Goal: Information Seeking & Learning: Learn about a topic

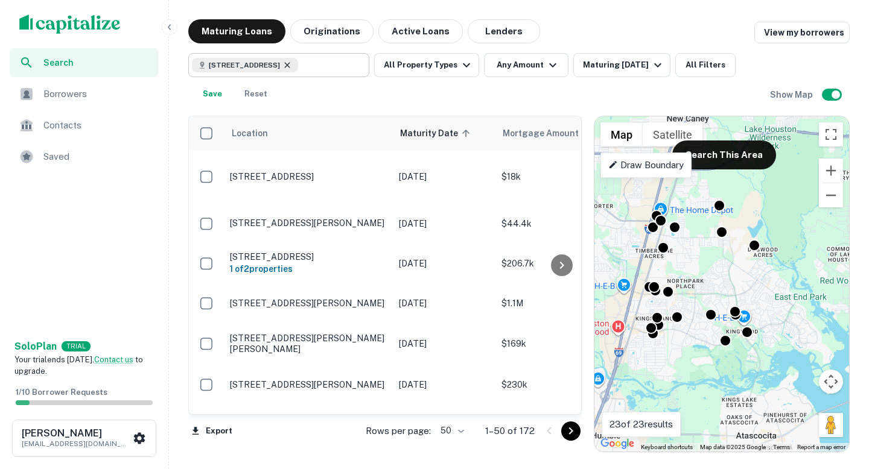
click at [292, 65] on icon at bounding box center [287, 65] width 10 height 10
type input "**********"
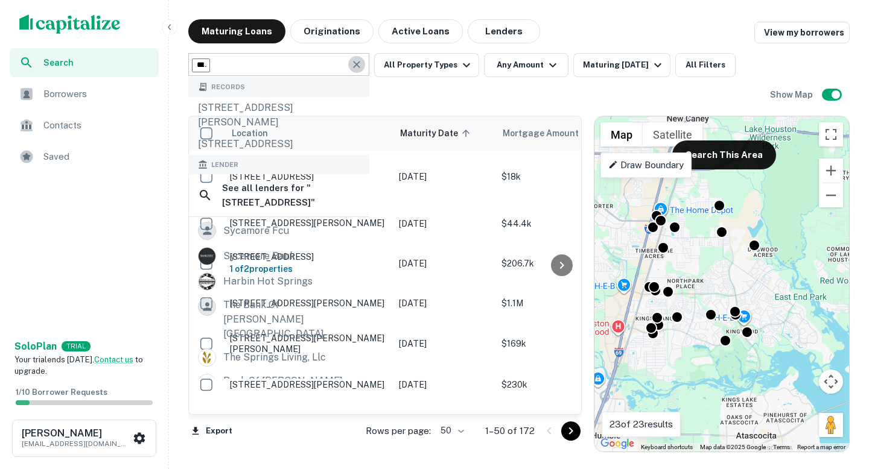
click at [356, 62] on icon "Clear" at bounding box center [357, 65] width 12 height 12
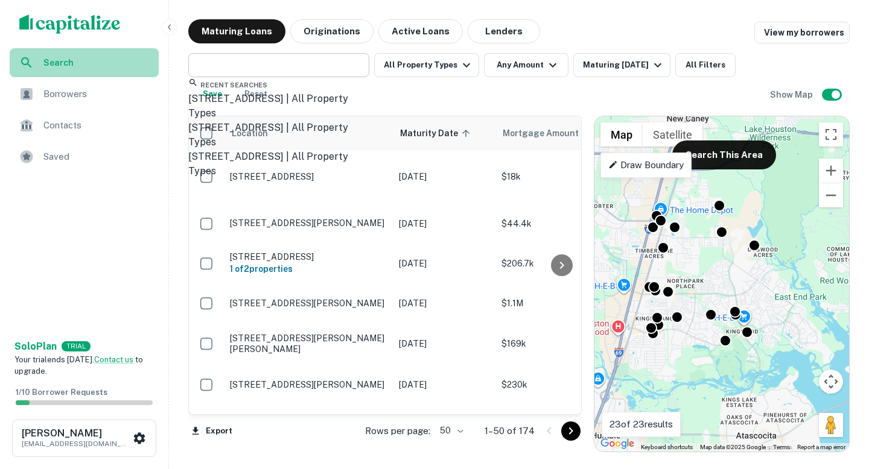
click at [86, 62] on span "Search" at bounding box center [97, 62] width 108 height 13
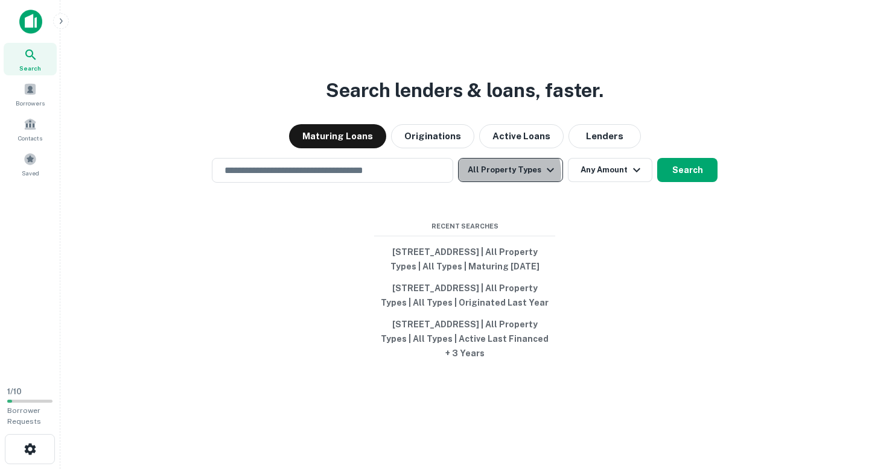
click at [505, 159] on button "All Property Types" at bounding box center [510, 170] width 105 height 24
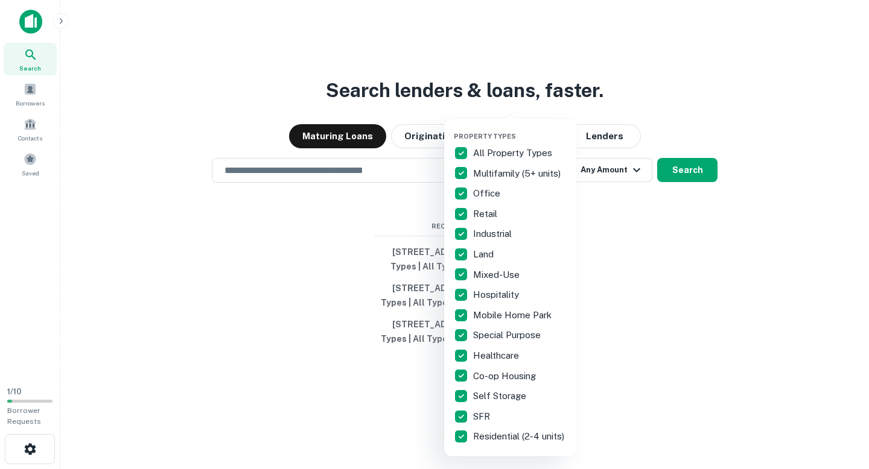
click at [611, 314] on div at bounding box center [434, 234] width 869 height 469
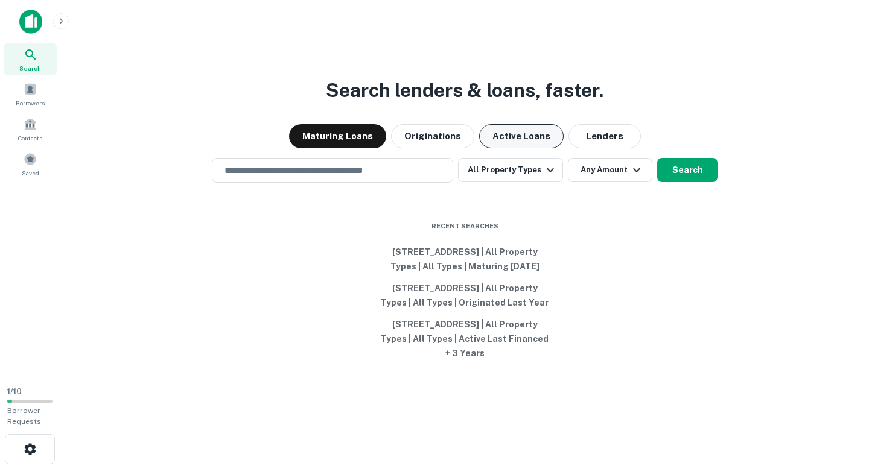
click at [530, 124] on button "Active Loans" at bounding box center [521, 136] width 84 height 24
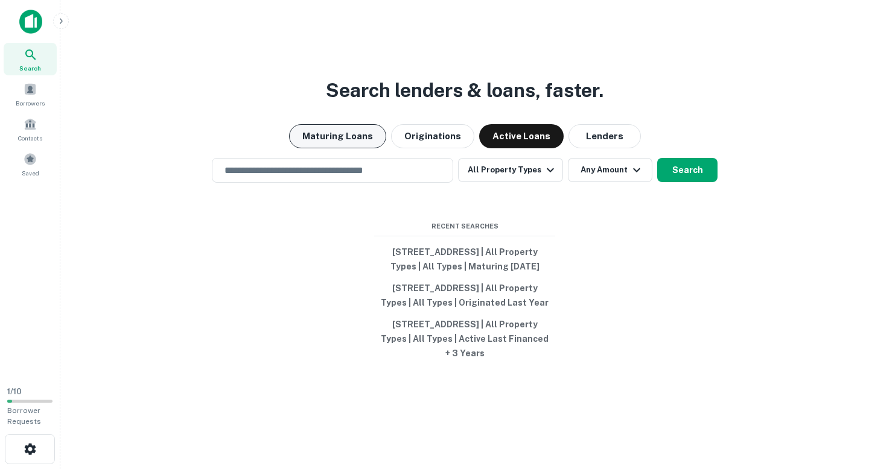
click at [353, 124] on button "Maturing Loans" at bounding box center [337, 136] width 97 height 24
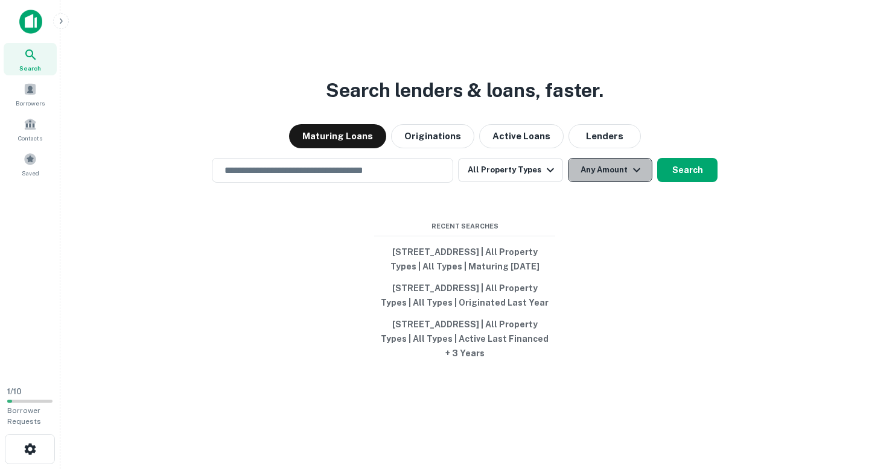
click at [612, 158] on button "Any Amount" at bounding box center [610, 170] width 84 height 24
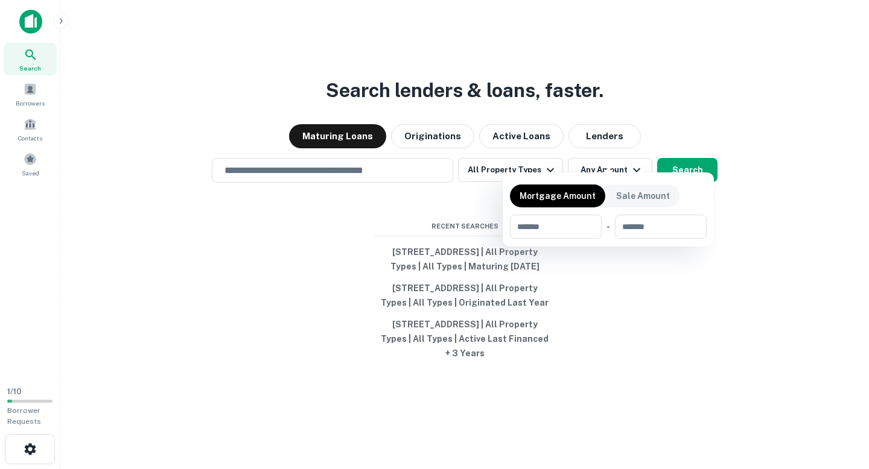
click at [611, 363] on div at bounding box center [434, 234] width 869 height 469
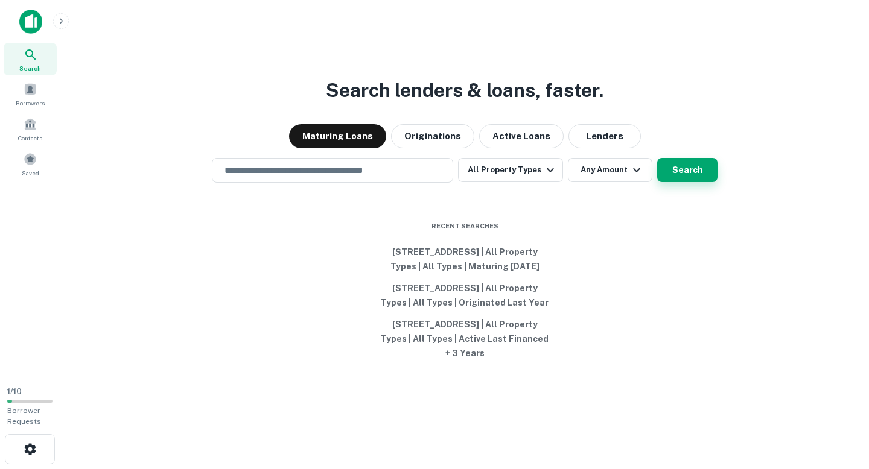
click at [660, 158] on button "Search" at bounding box center [687, 170] width 60 height 24
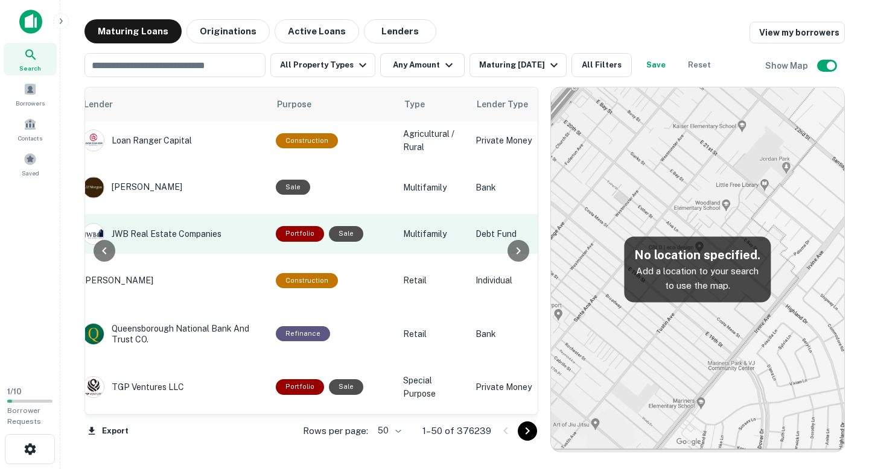
scroll to position [1, 585]
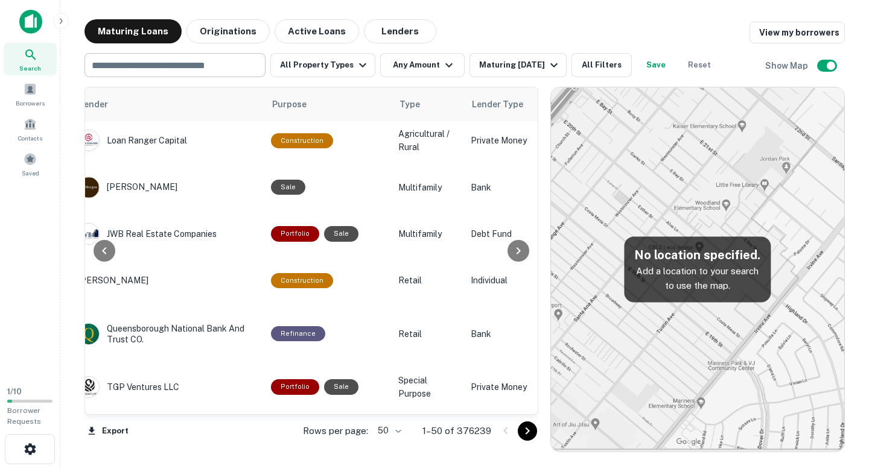
click at [225, 63] on input "text" at bounding box center [174, 65] width 172 height 17
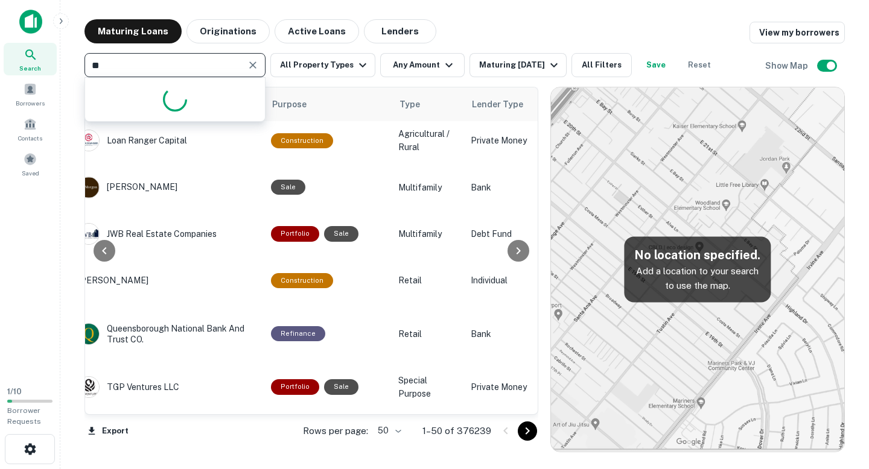
type input "*"
type input "*****"
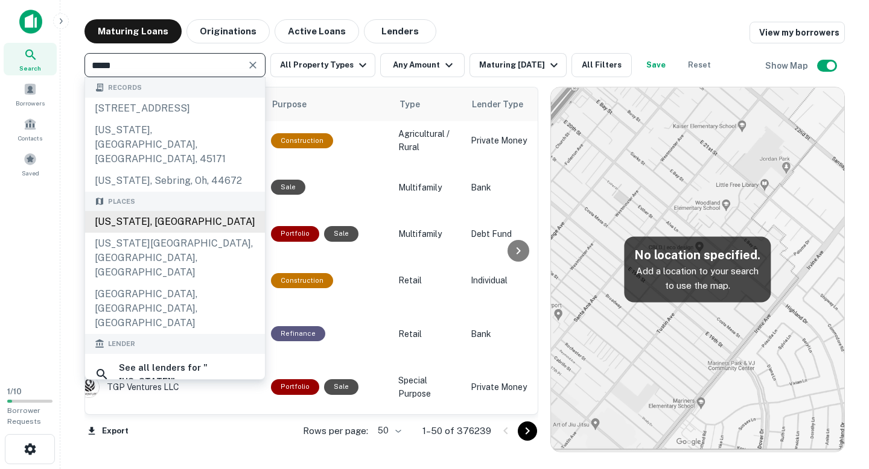
click at [158, 211] on div "Texas, USA" at bounding box center [175, 222] width 180 height 22
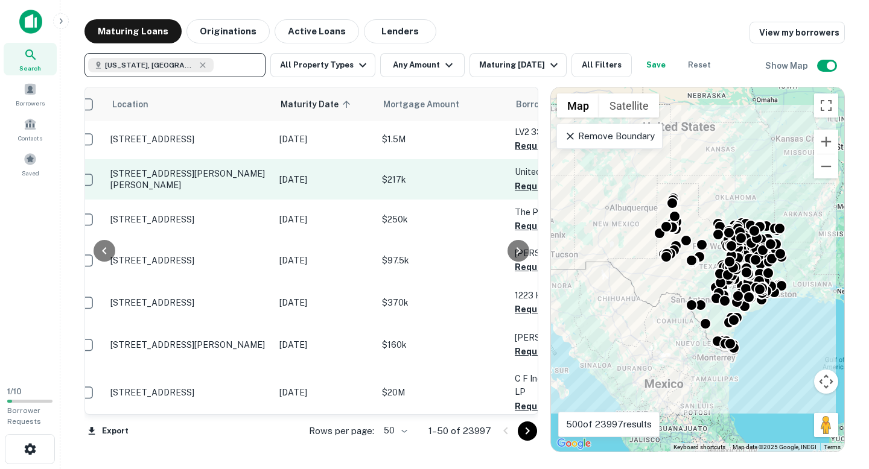
scroll to position [2, 154]
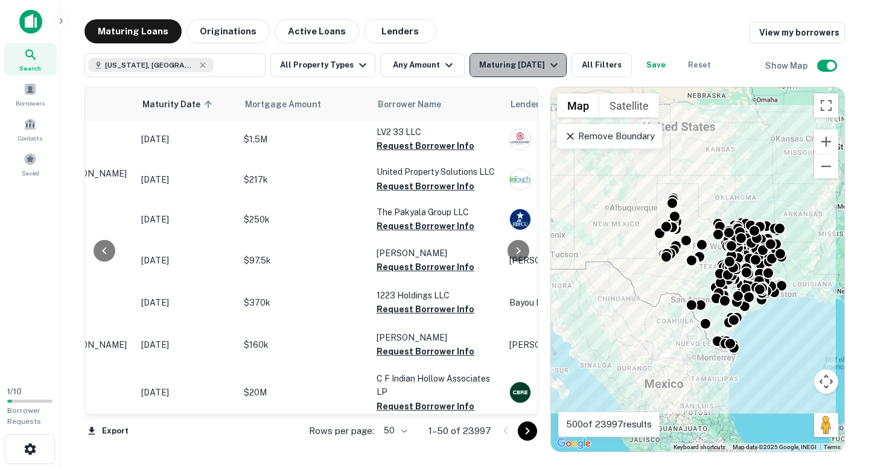
click at [527, 72] on button "Maturing In 1 Year" at bounding box center [517, 65] width 97 height 24
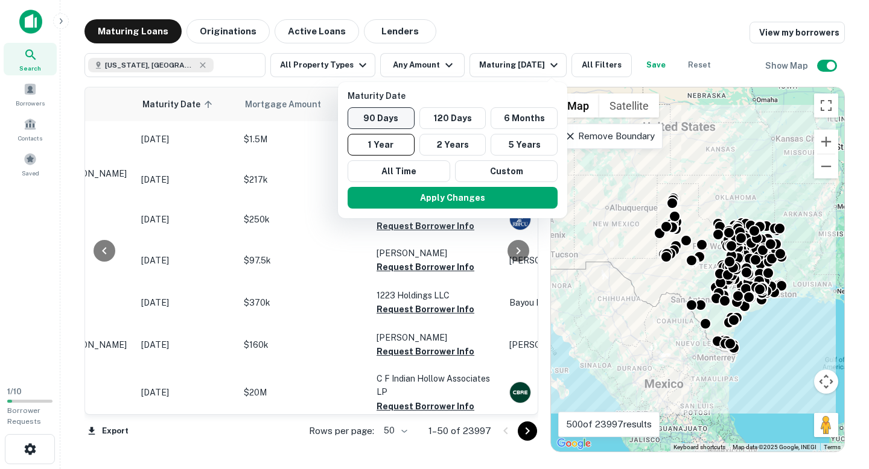
click at [401, 116] on button "90 Days" at bounding box center [381, 118] width 67 height 22
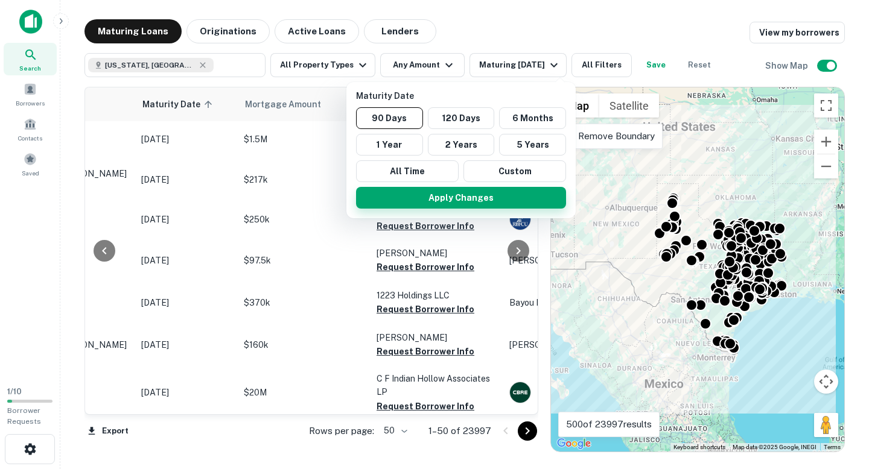
click at [421, 197] on button "Apply Changes" at bounding box center [461, 198] width 210 height 22
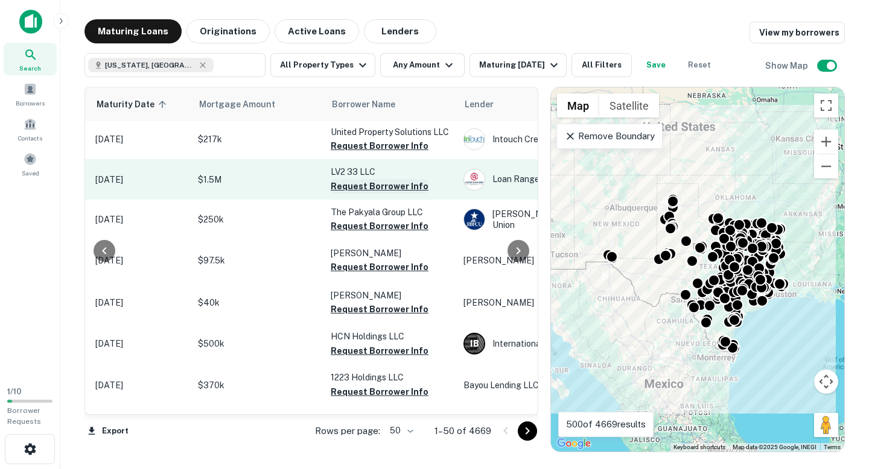
scroll to position [2, 139]
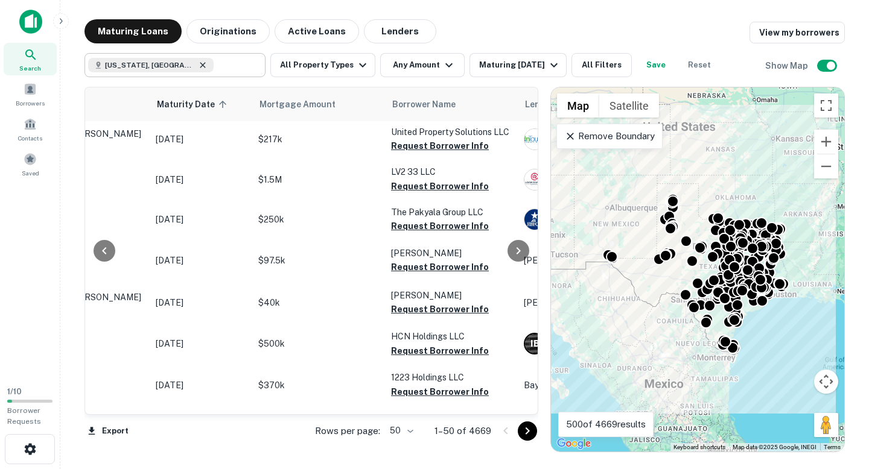
click at [198, 63] on icon at bounding box center [203, 65] width 10 height 10
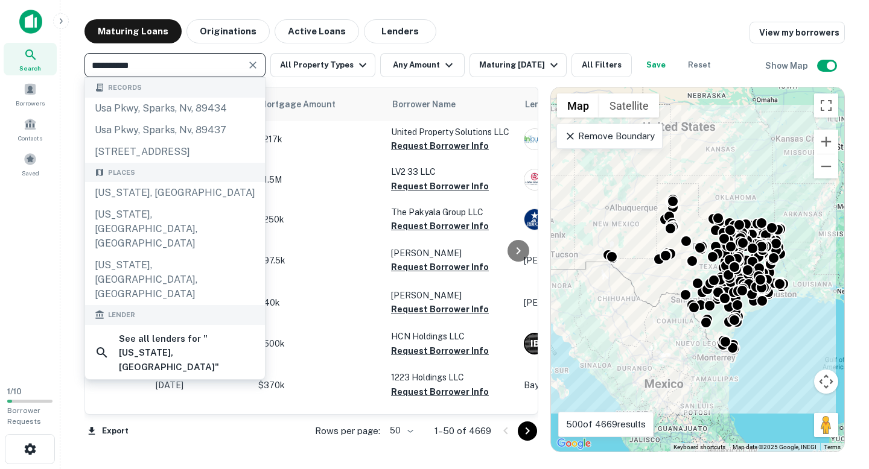
click at [159, 65] on input "**********" at bounding box center [165, 65] width 154 height 17
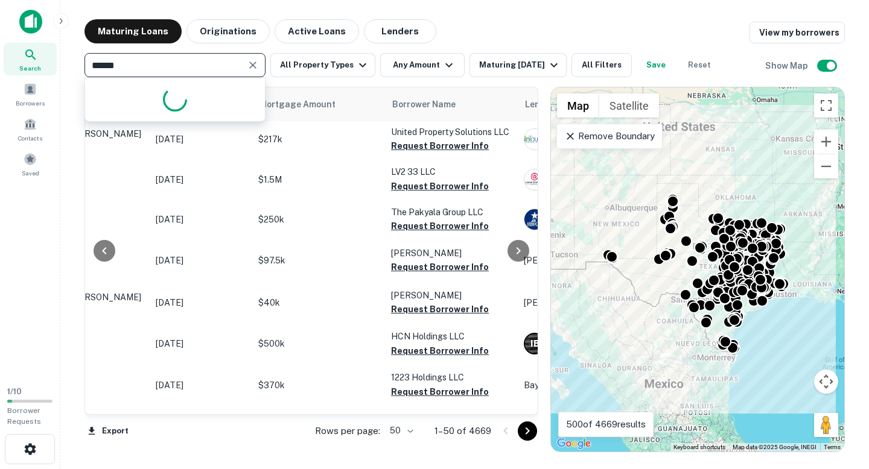
type input "*******"
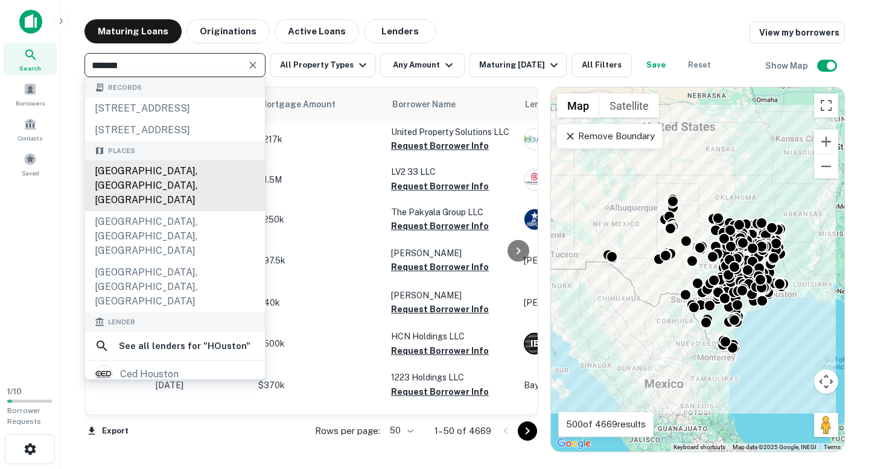
click at [148, 195] on div "[GEOGRAPHIC_DATA], [GEOGRAPHIC_DATA], [GEOGRAPHIC_DATA]" at bounding box center [175, 186] width 180 height 51
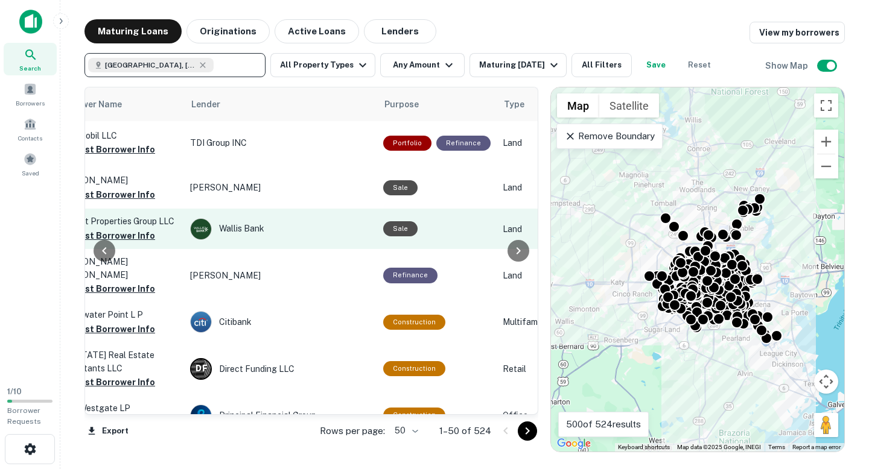
scroll to position [2, 474]
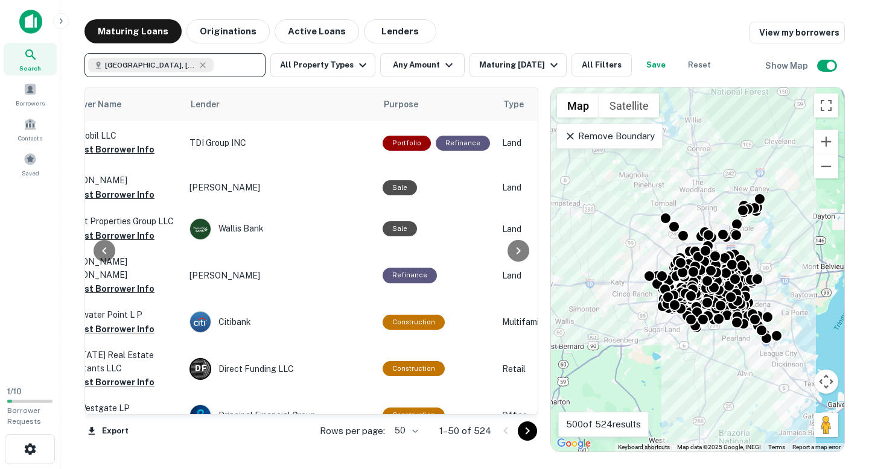
click at [484, 77] on div "Location Maturity Date sorted ascending Mortgage Amount Borrower Name Lender Pu…" at bounding box center [464, 264] width 760 height 375
click at [492, 67] on div "Maturing In 6 Months" at bounding box center [520, 65] width 82 height 14
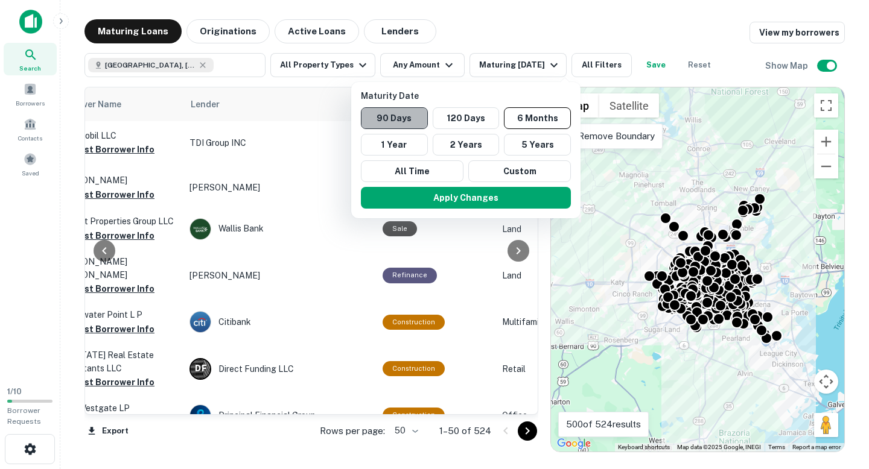
click at [405, 122] on button "90 Days" at bounding box center [394, 118] width 67 height 22
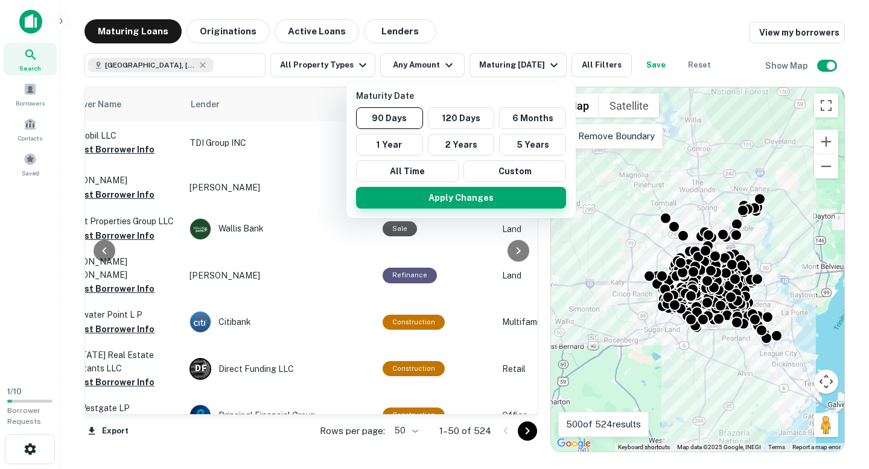
click at [442, 197] on button "Apply Changes" at bounding box center [461, 198] width 210 height 22
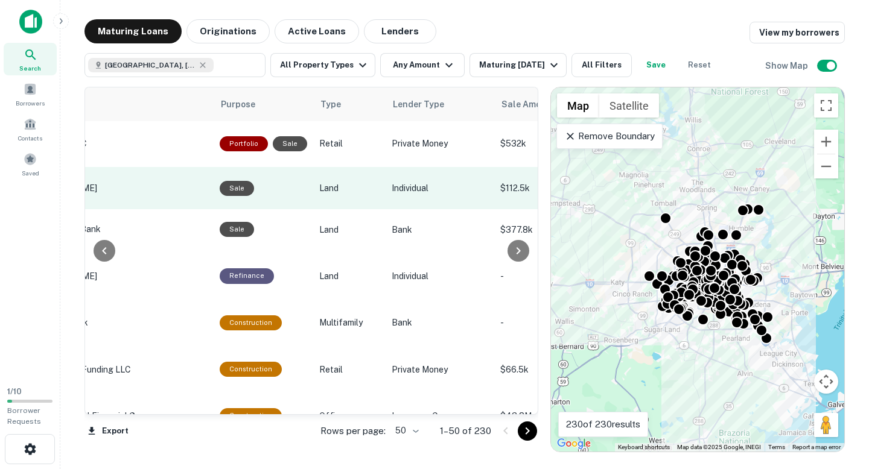
scroll to position [1, 612]
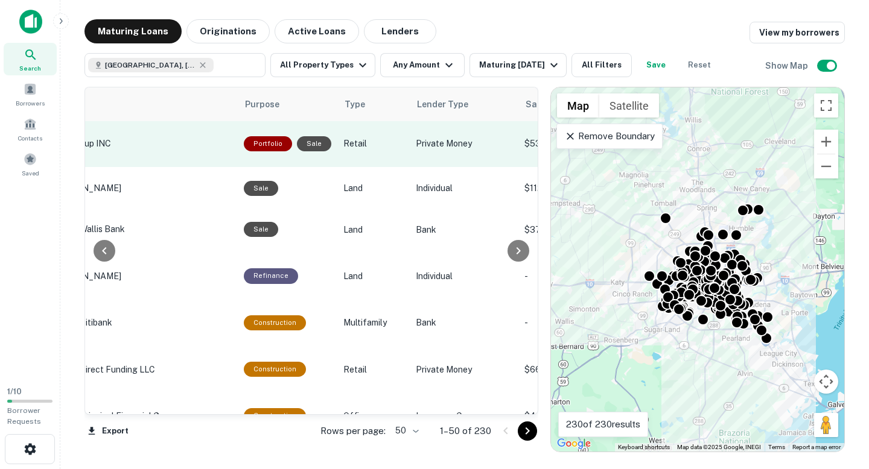
click at [316, 141] on div "Sale" at bounding box center [314, 143] width 34 height 15
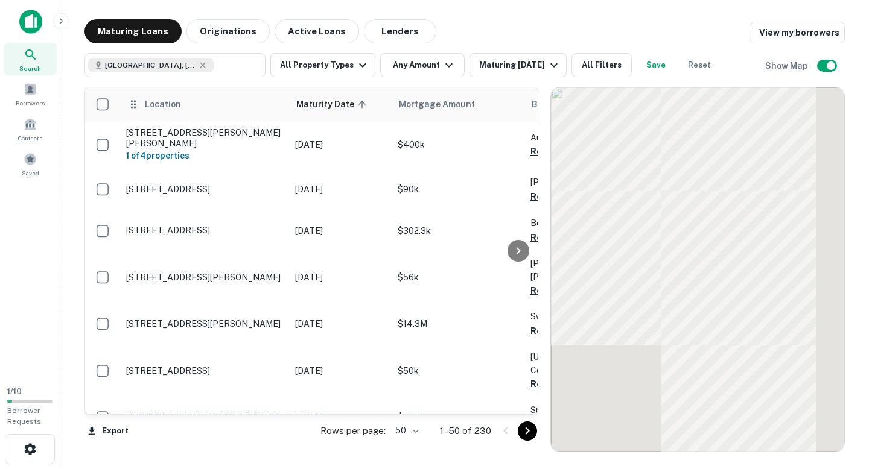
scroll to position [1, 0]
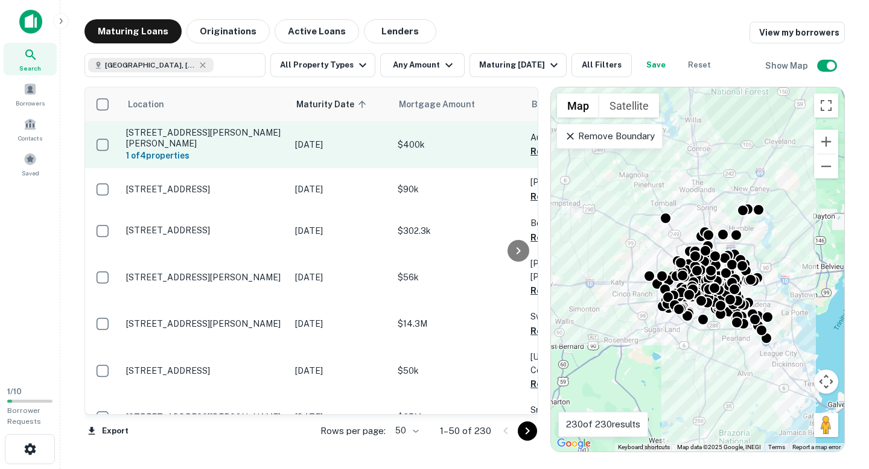
click at [220, 139] on p "2810 Jensen Dr Houston, TX77026" at bounding box center [204, 138] width 157 height 22
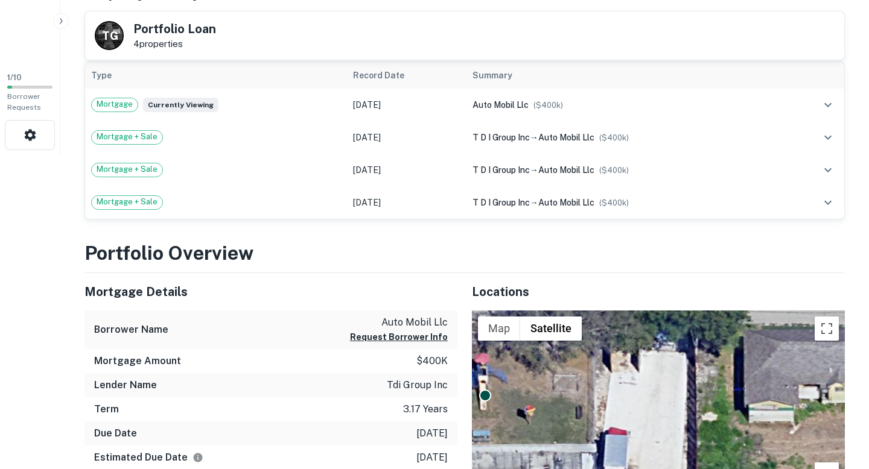
scroll to position [312, 0]
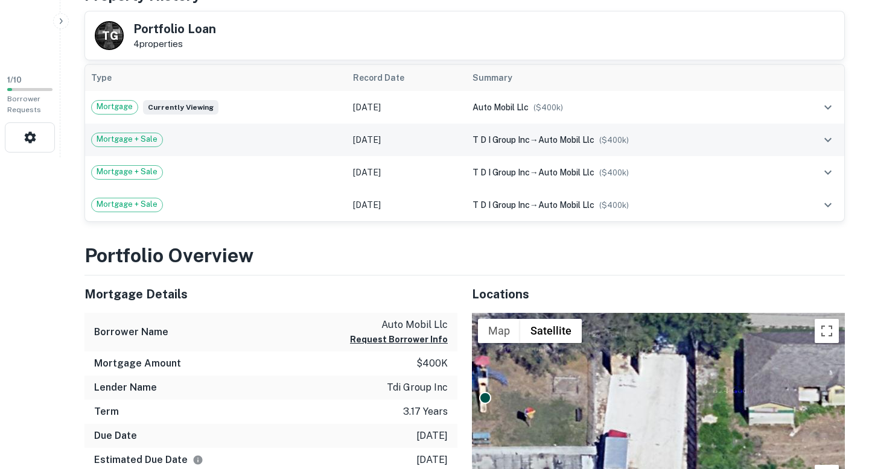
click at [589, 142] on span "auto mobil llc" at bounding box center [566, 140] width 56 height 10
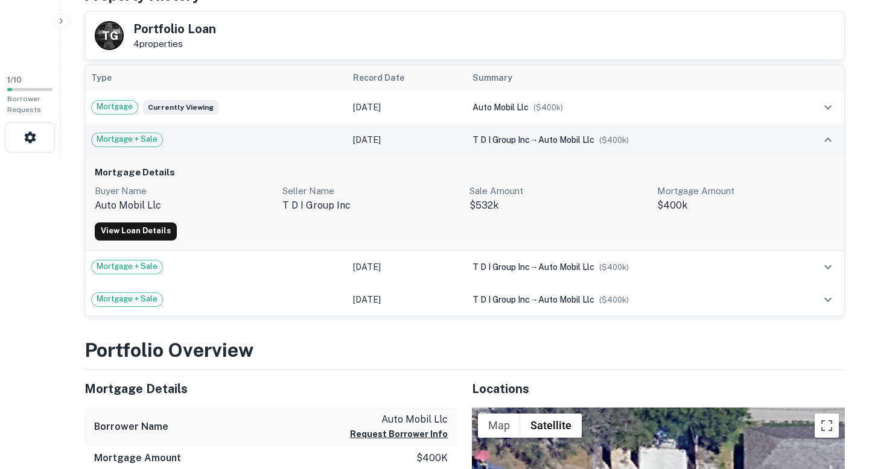
click at [830, 141] on icon "expand row" at bounding box center [828, 140] width 14 height 14
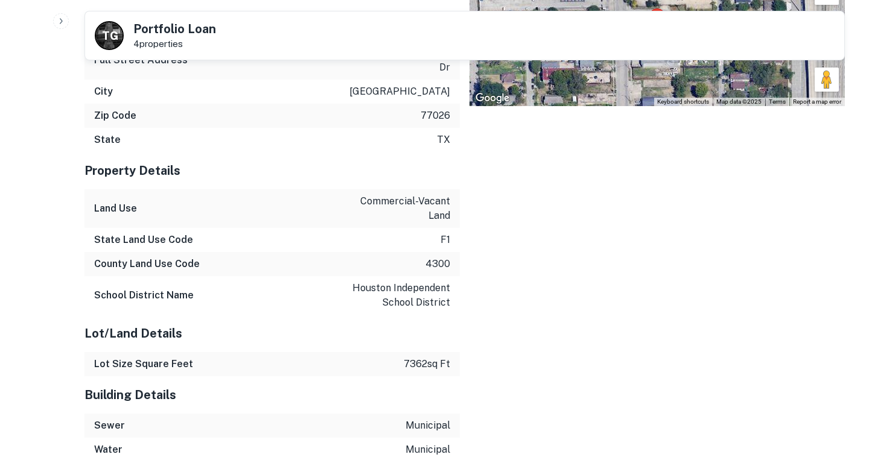
scroll to position [1110, 0]
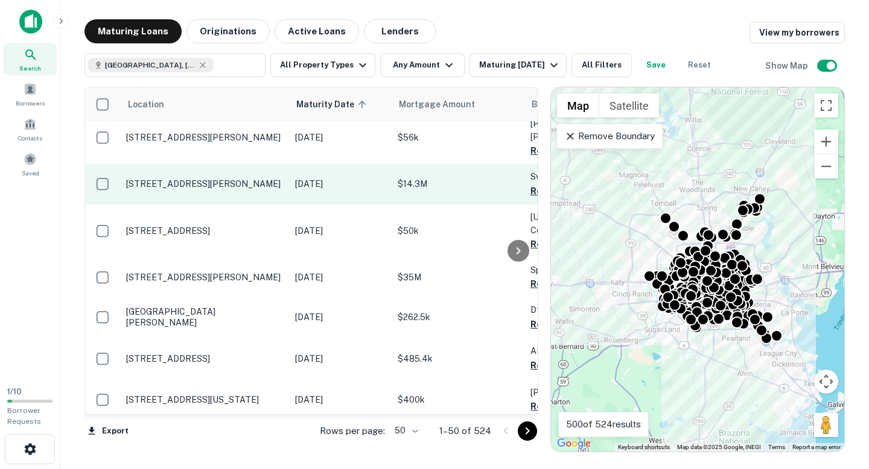
scroll to position [151, 0]
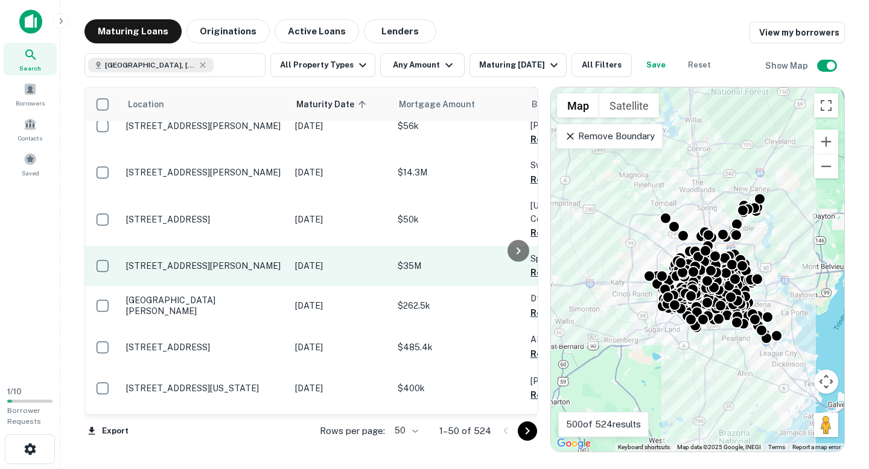
click at [237, 261] on p "[STREET_ADDRESS][PERSON_NAME]" at bounding box center [204, 266] width 157 height 11
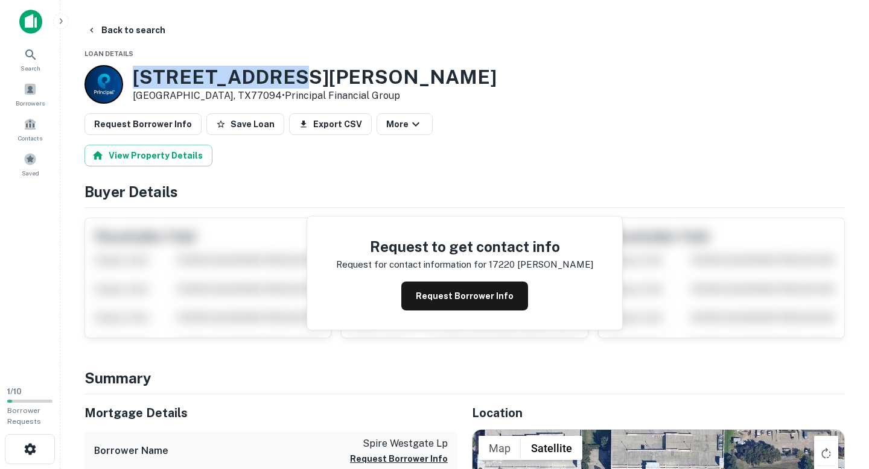
drag, startPoint x: 136, startPoint y: 78, endPoint x: 264, endPoint y: 71, distance: 128.7
click at [278, 81] on h3 "17220 Katy Fwy" at bounding box center [315, 77] width 364 height 23
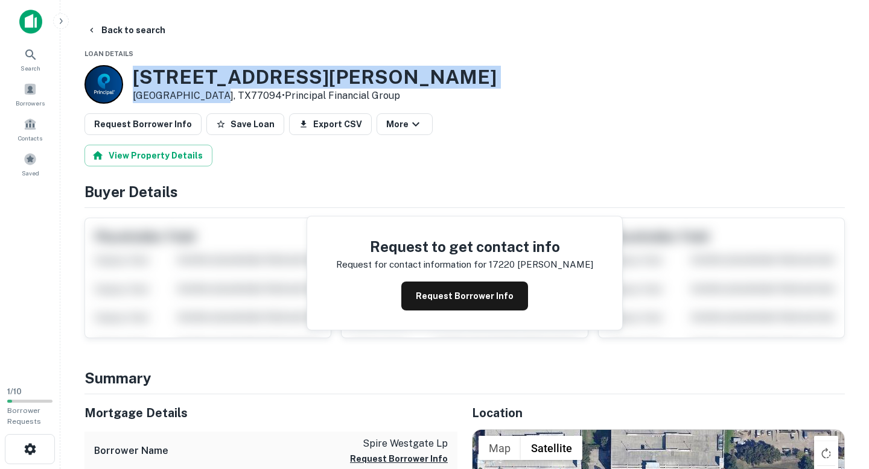
drag, startPoint x: 217, startPoint y: 94, endPoint x: 126, endPoint y: 79, distance: 91.7
click at [126, 79] on div "17220 Katy Fwy Houston, TX77094 • Principal Financial Group" at bounding box center [290, 84] width 412 height 39
copy div "[STREET_ADDRESS][PERSON_NAME]"
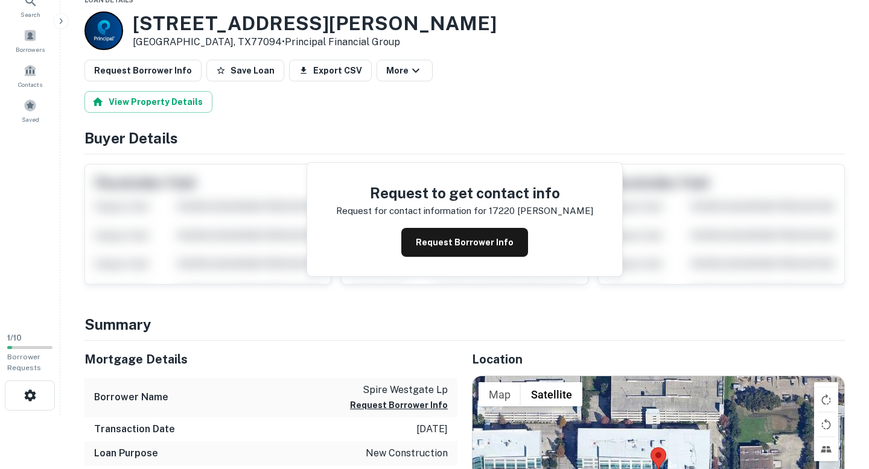
scroll to position [26, 0]
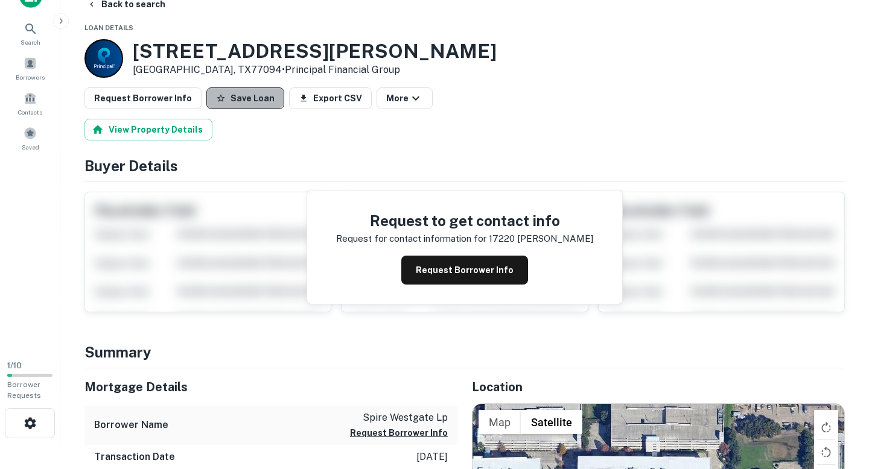
click at [250, 100] on button "Save Loan" at bounding box center [245, 98] width 78 height 22
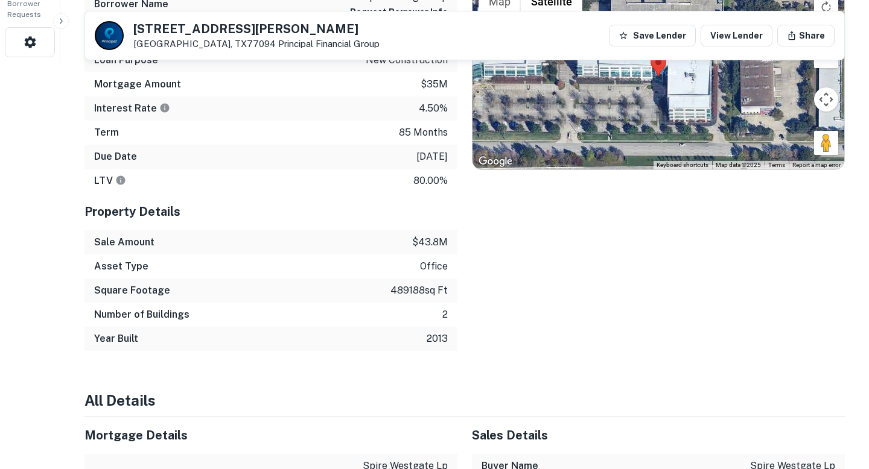
scroll to position [408, 0]
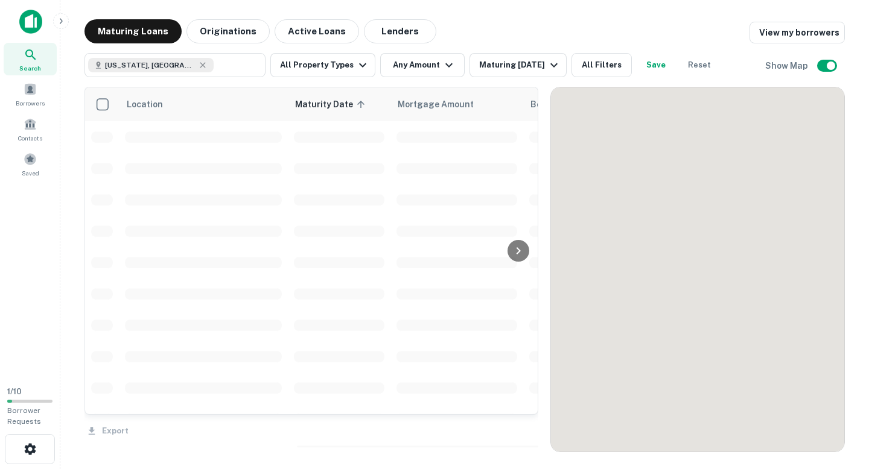
scroll to position [151, 0]
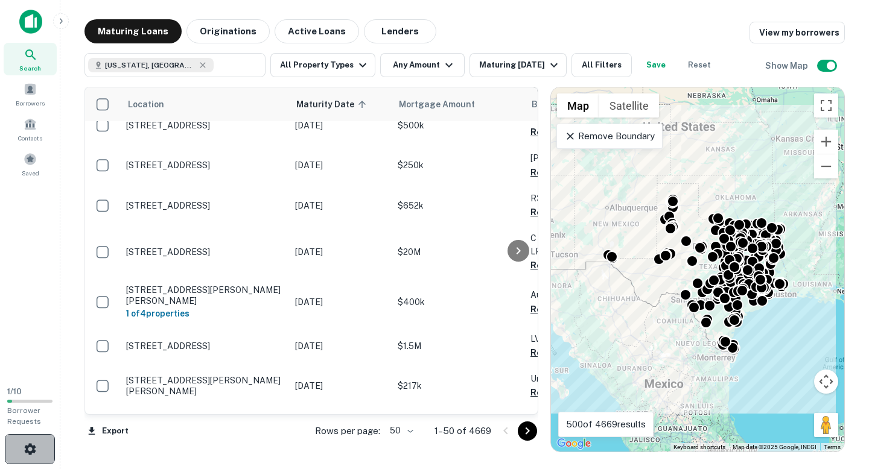
click at [31, 446] on icon "button" at bounding box center [29, 448] width 11 height 11
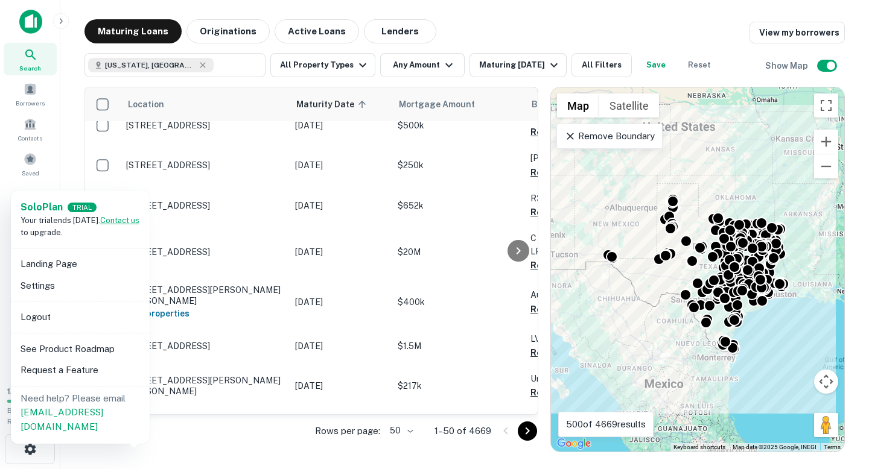
click at [126, 224] on link "Contact us" at bounding box center [119, 220] width 39 height 9
click at [486, 33] on div at bounding box center [434, 234] width 869 height 469
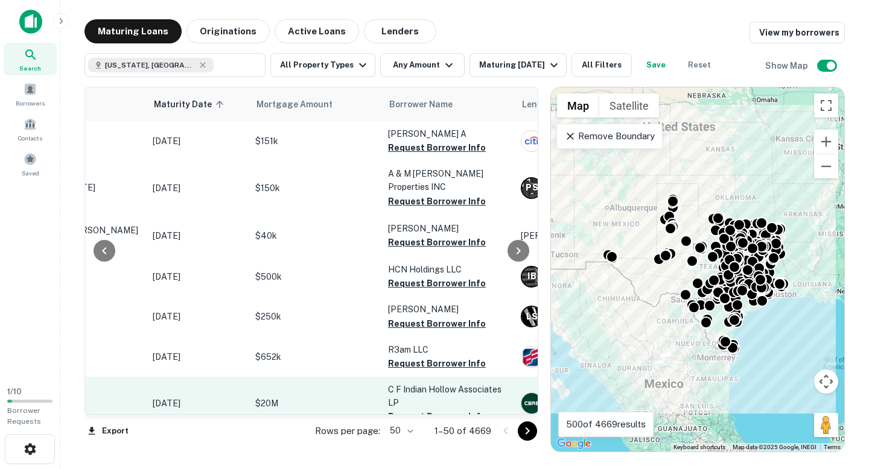
scroll to position [0, 101]
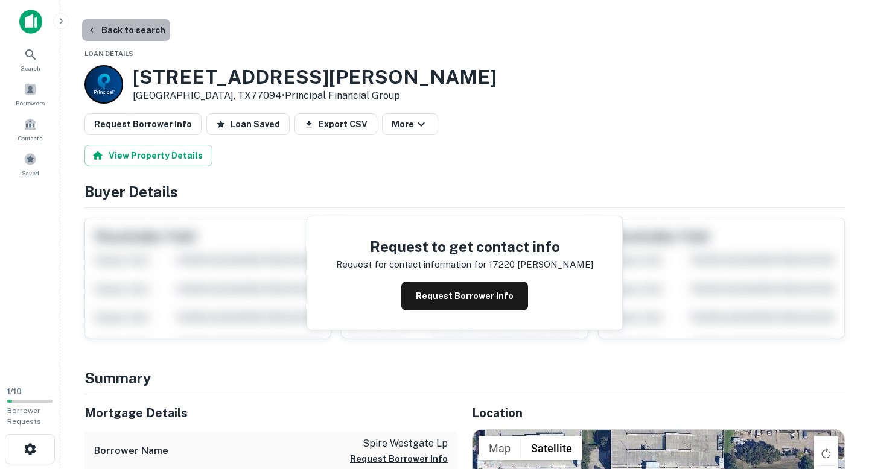
click at [127, 28] on button "Back to search" at bounding box center [126, 30] width 88 height 22
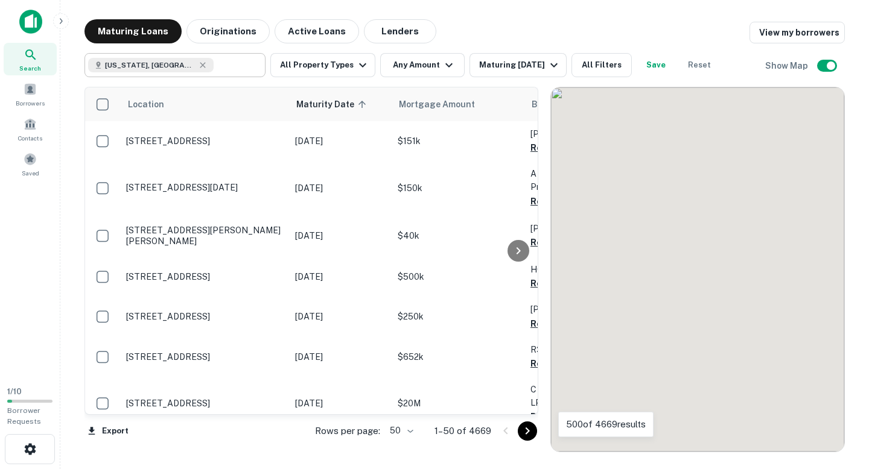
click at [148, 60] on div "Texas, USA" at bounding box center [151, 65] width 126 height 14
type input "**********"
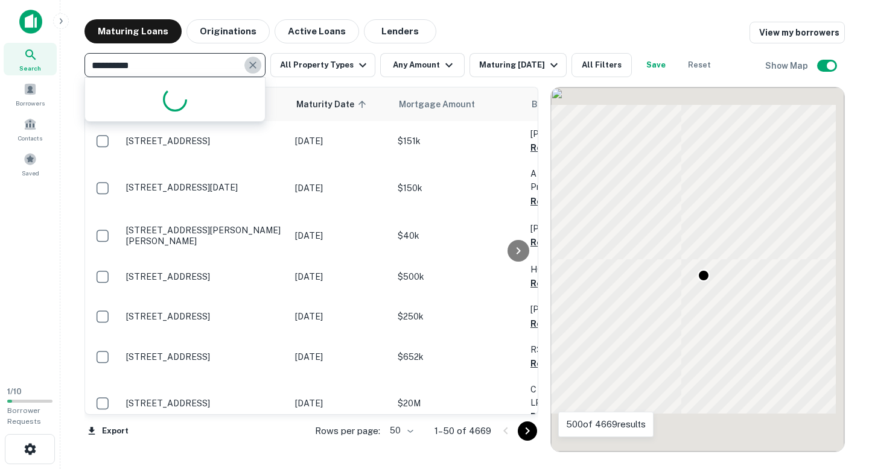
click at [249, 62] on icon "Clear" at bounding box center [253, 65] width 12 height 12
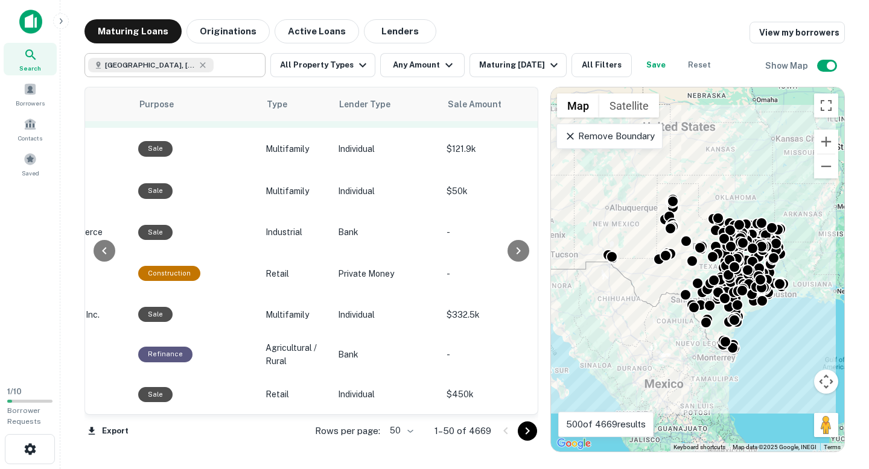
scroll to position [114, 718]
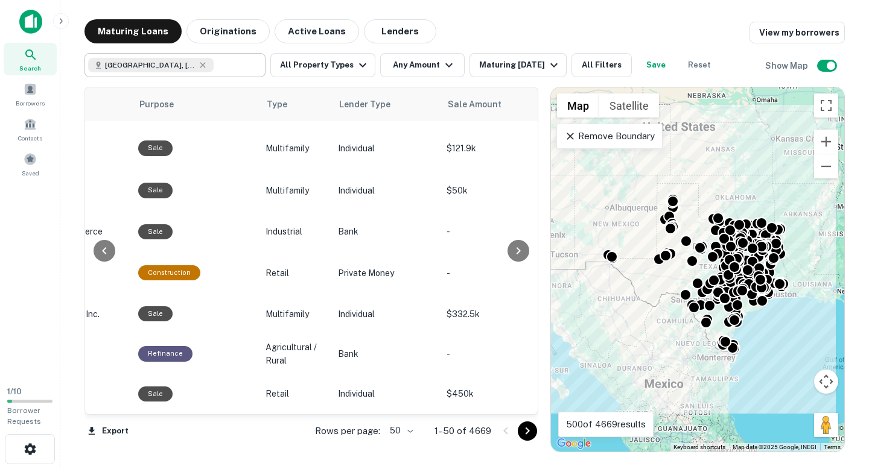
click at [229, 73] on input "text" at bounding box center [237, 65] width 46 height 17
type input "**********"
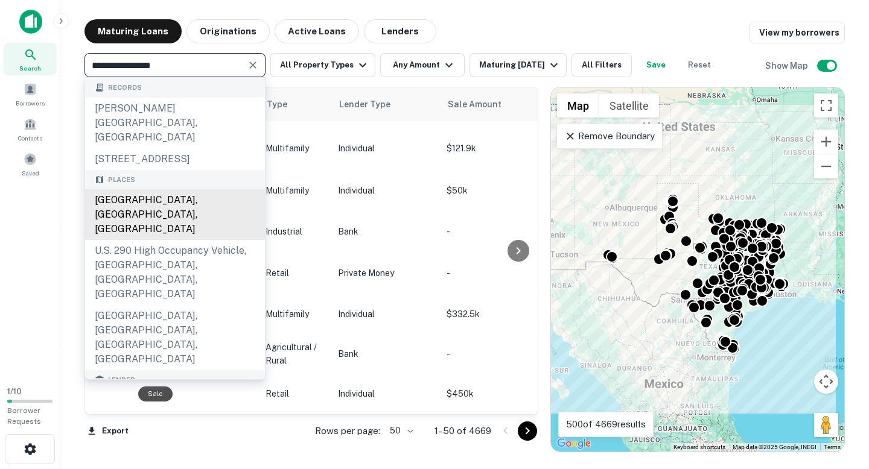
click at [191, 190] on div "[GEOGRAPHIC_DATA], [GEOGRAPHIC_DATA], [GEOGRAPHIC_DATA]" at bounding box center [175, 214] width 180 height 51
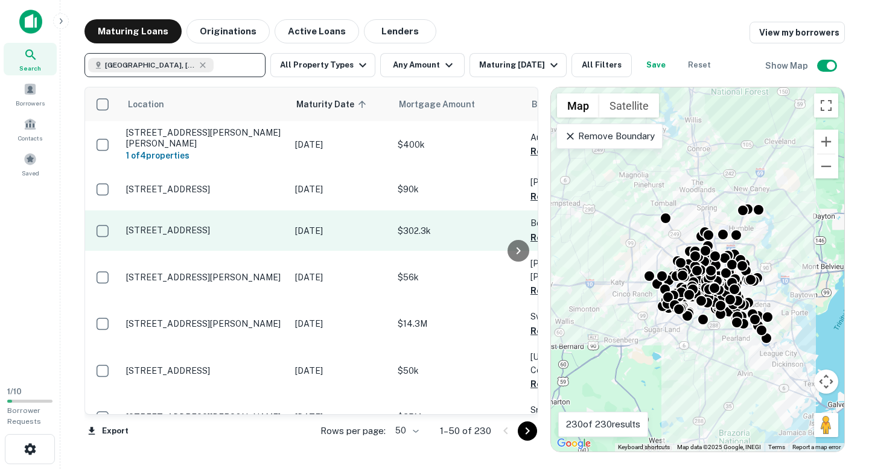
click at [179, 225] on p "[STREET_ADDRESS]" at bounding box center [204, 230] width 157 height 11
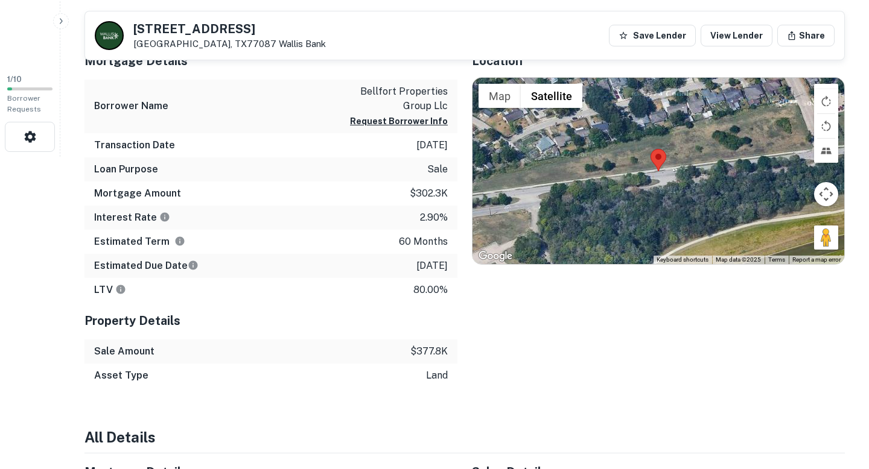
scroll to position [304, 0]
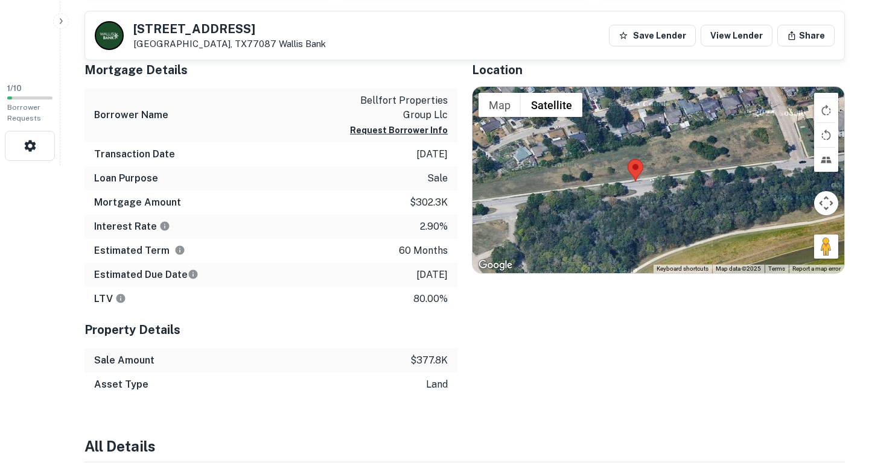
drag, startPoint x: 687, startPoint y: 189, endPoint x: 665, endPoint y: 190, distance: 21.8
click at [666, 190] on div at bounding box center [658, 180] width 372 height 186
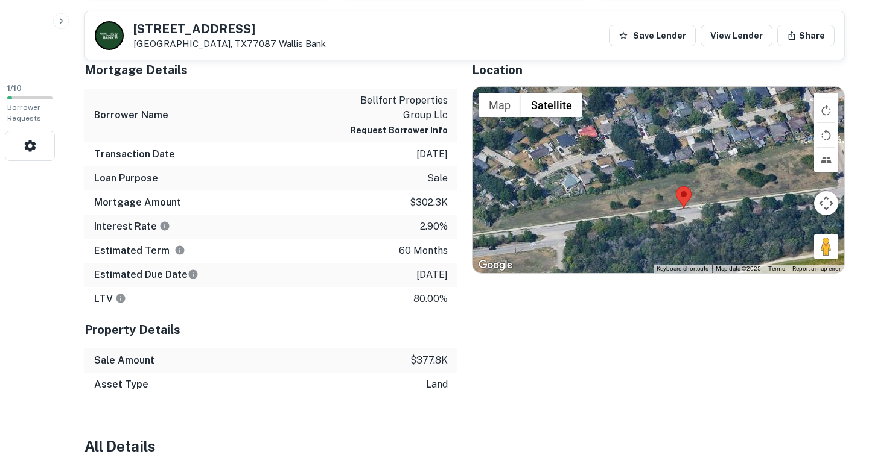
drag, startPoint x: 674, startPoint y: 193, endPoint x: 720, endPoint y: 220, distance: 53.3
click at [720, 220] on div at bounding box center [658, 180] width 372 height 186
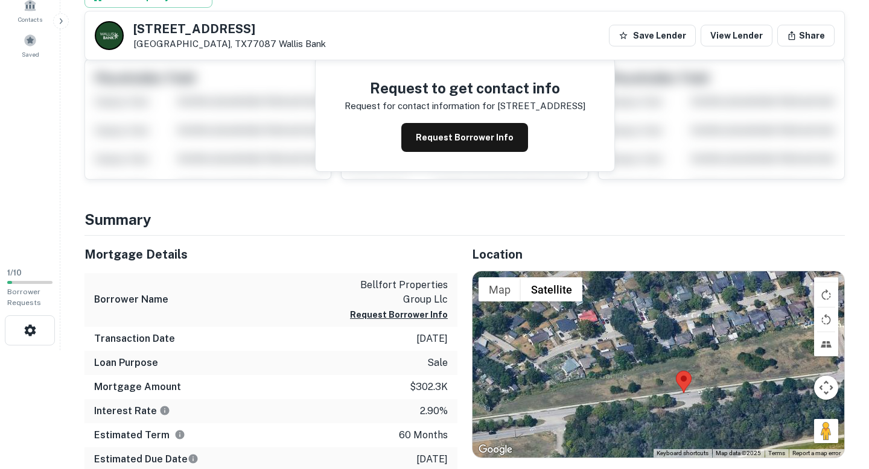
scroll to position [106, 0]
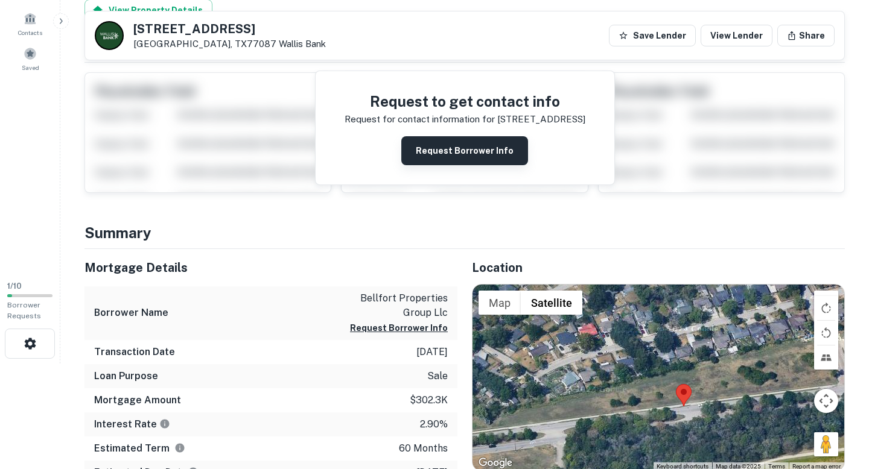
click at [449, 145] on button "Request Borrower Info" at bounding box center [464, 150] width 127 height 29
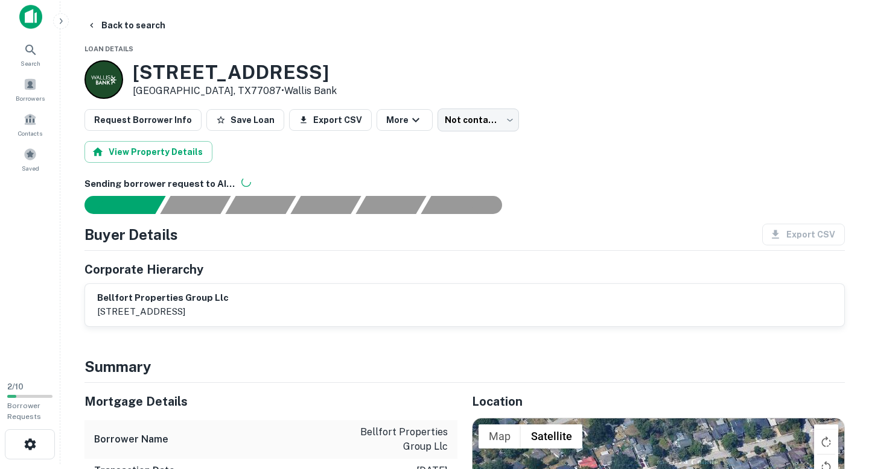
scroll to position [13, 0]
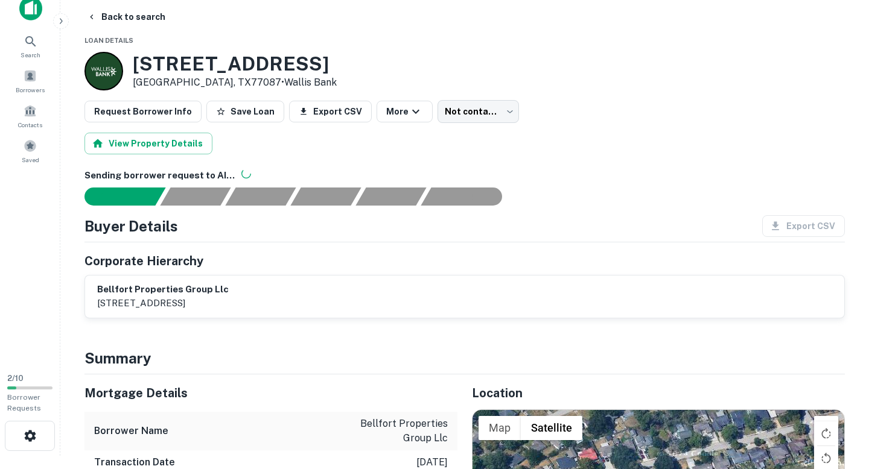
click at [217, 174] on h6 "Sending borrower request to AI..." at bounding box center [464, 176] width 760 height 14
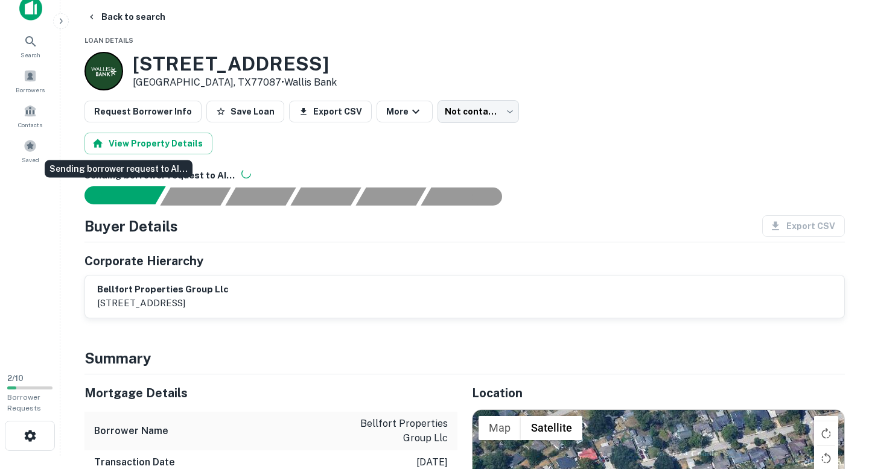
click at [154, 191] on div "Sending borrower request to AI..." at bounding box center [130, 195] width 71 height 18
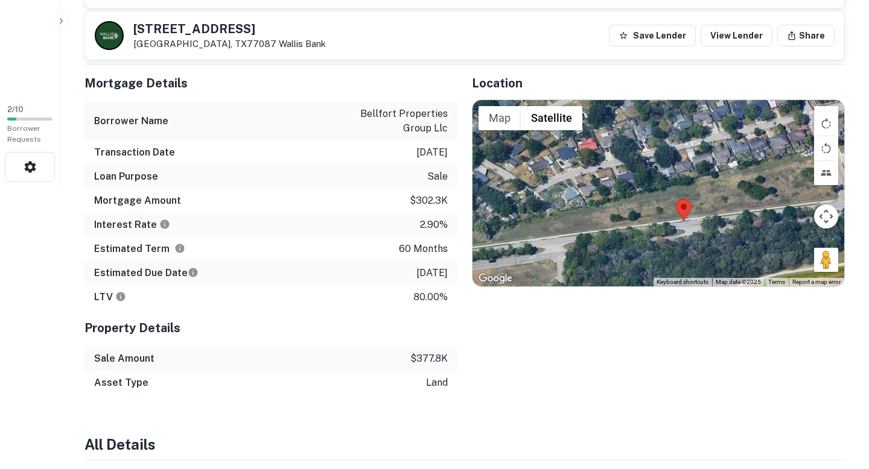
scroll to position [319, 0]
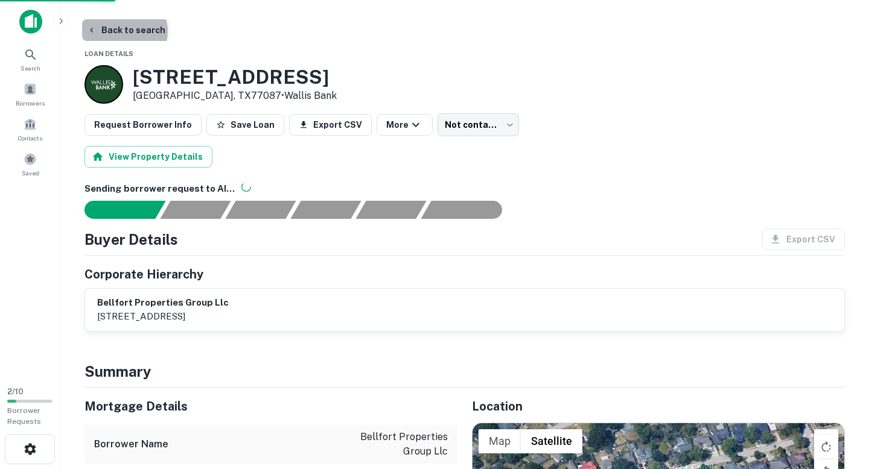
click at [122, 31] on button "Back to search" at bounding box center [126, 30] width 88 height 22
click at [142, 26] on button "Back to search" at bounding box center [126, 30] width 88 height 22
click at [379, 125] on button "More" at bounding box center [405, 125] width 56 height 22
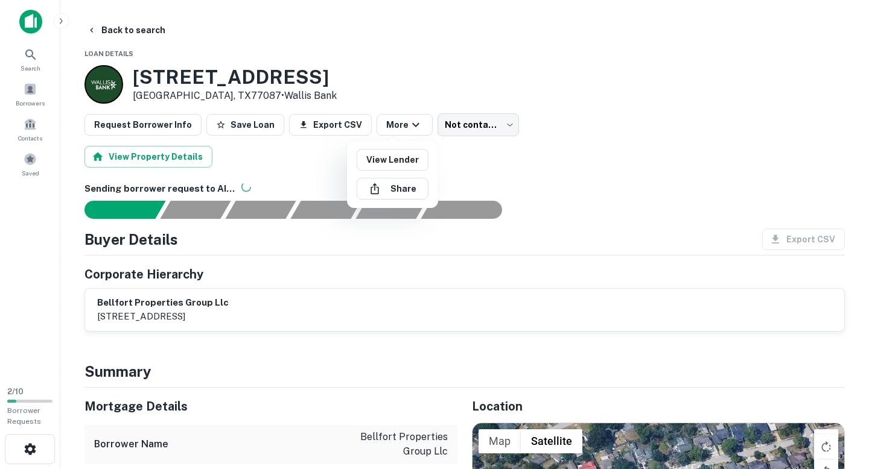
click at [371, 92] on div at bounding box center [434, 234] width 869 height 469
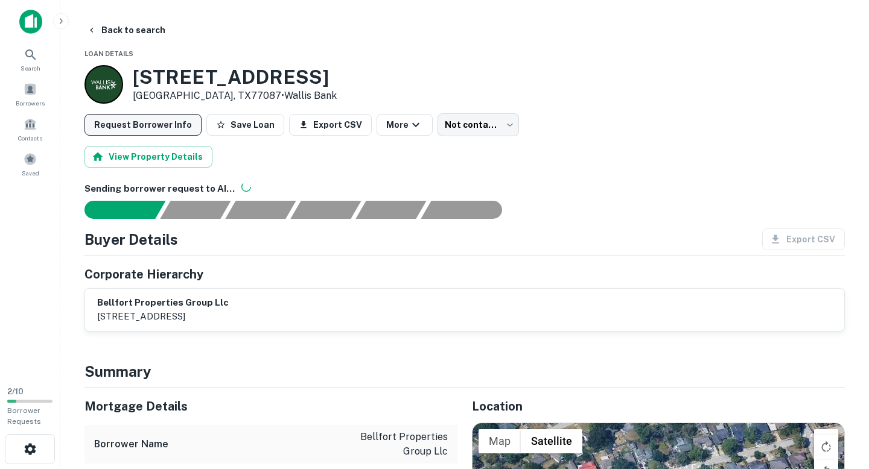
click at [167, 133] on button "Request Borrower Info" at bounding box center [142, 125] width 117 height 22
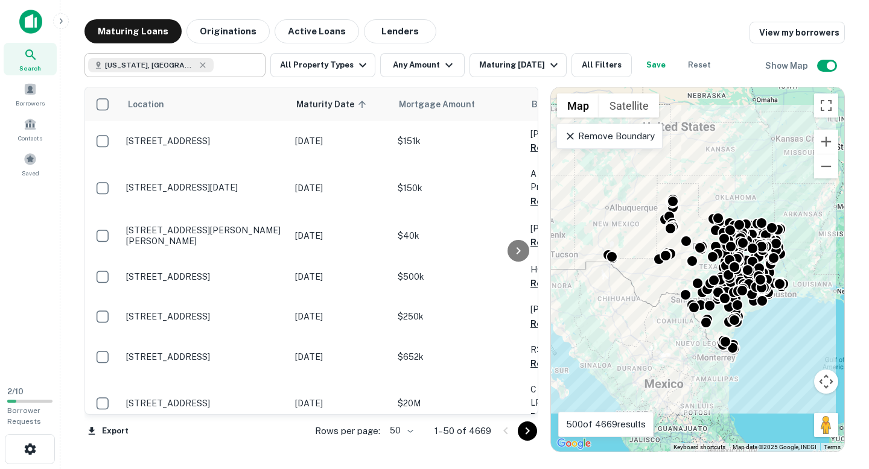
click at [154, 71] on div "Texas, USA" at bounding box center [151, 65] width 126 height 14
type input "**********"
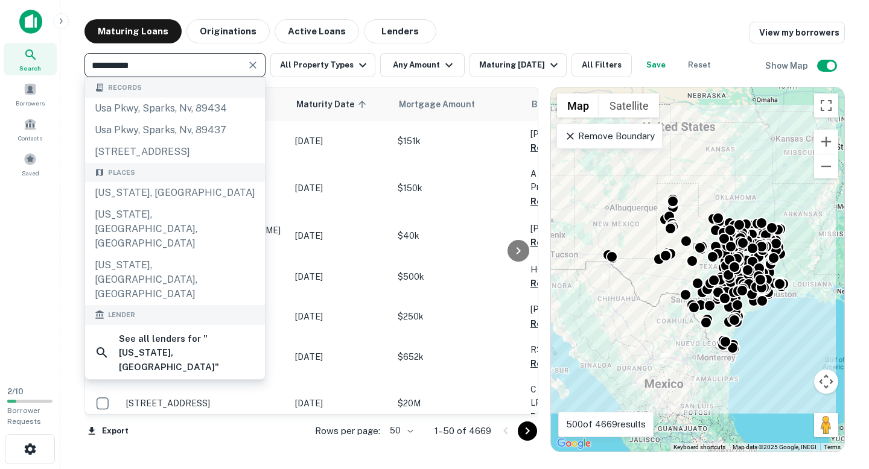
click at [253, 68] on icon "Clear" at bounding box center [253, 65] width 12 height 12
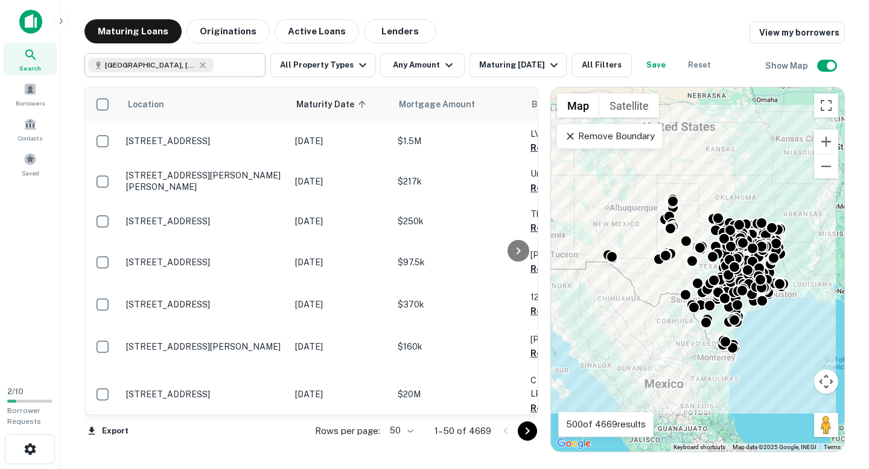
click at [214, 62] on input "text" at bounding box center [237, 65] width 46 height 17
type input "**********"
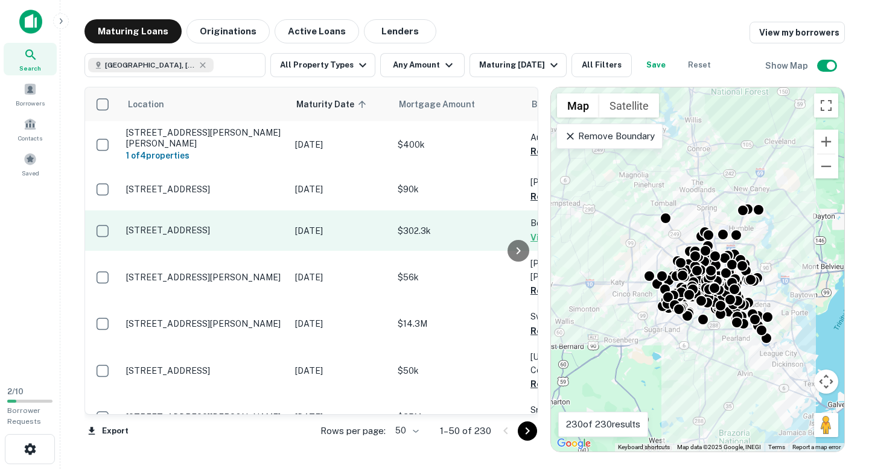
click at [210, 227] on p "[STREET_ADDRESS]" at bounding box center [204, 230] width 157 height 11
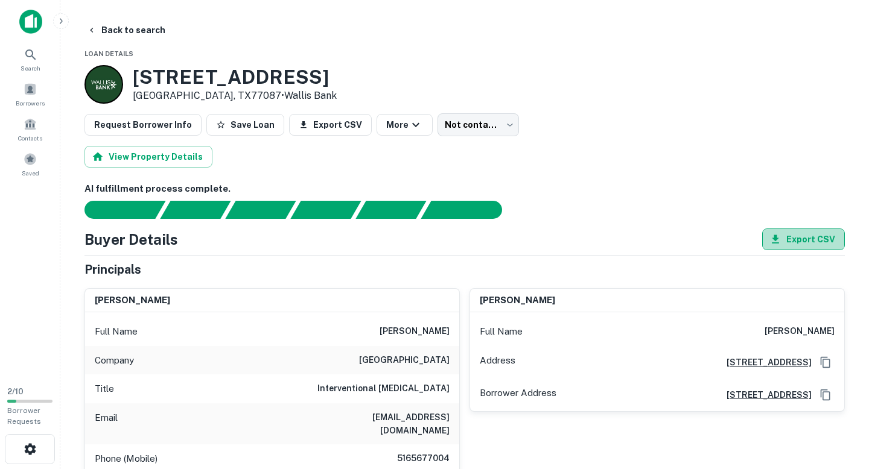
click at [792, 238] on button "Export CSV" at bounding box center [803, 240] width 83 height 22
click at [112, 27] on button "Back to search" at bounding box center [126, 30] width 88 height 22
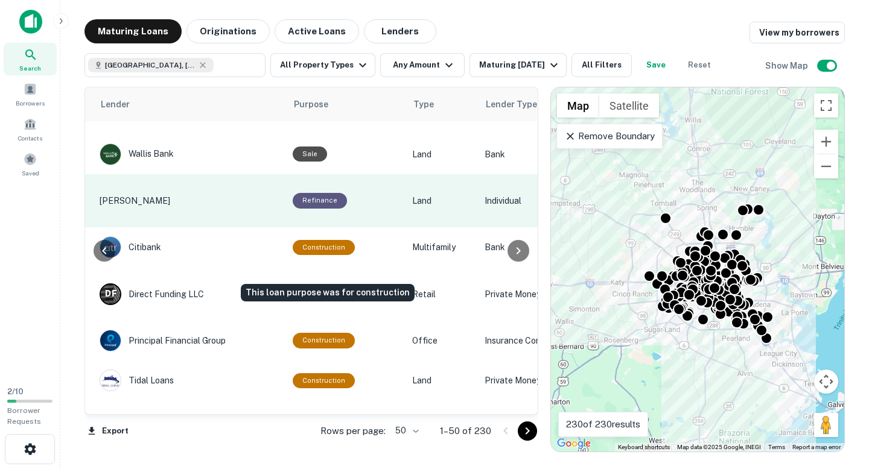
scroll to position [138, 564]
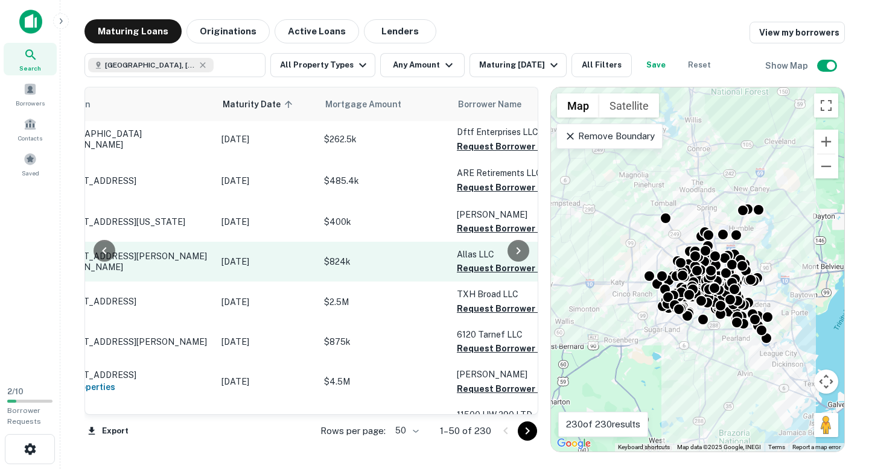
scroll to position [318, 0]
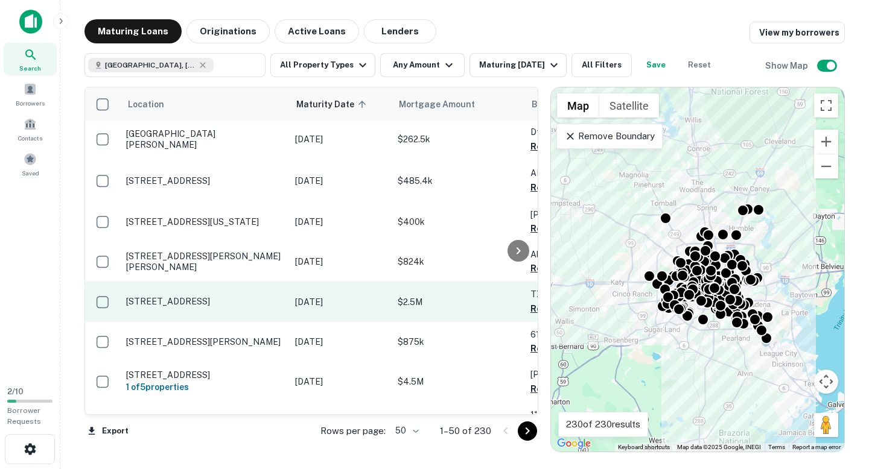
click at [242, 296] on p "[STREET_ADDRESS]" at bounding box center [204, 301] width 157 height 11
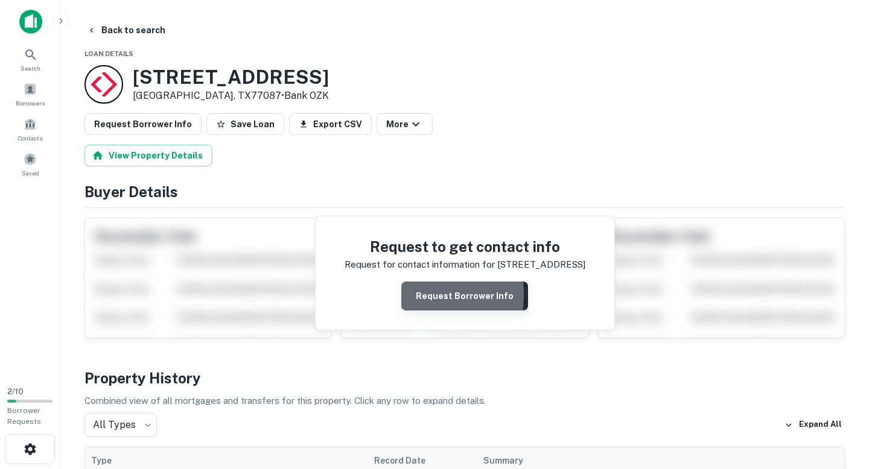
click at [408, 296] on button "Request Borrower Info" at bounding box center [464, 296] width 127 height 29
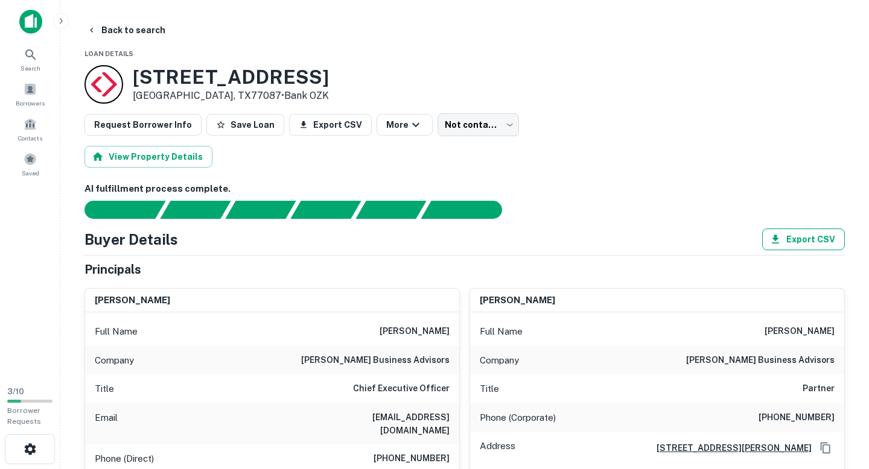
click at [791, 238] on button "Export CSV" at bounding box center [803, 240] width 83 height 22
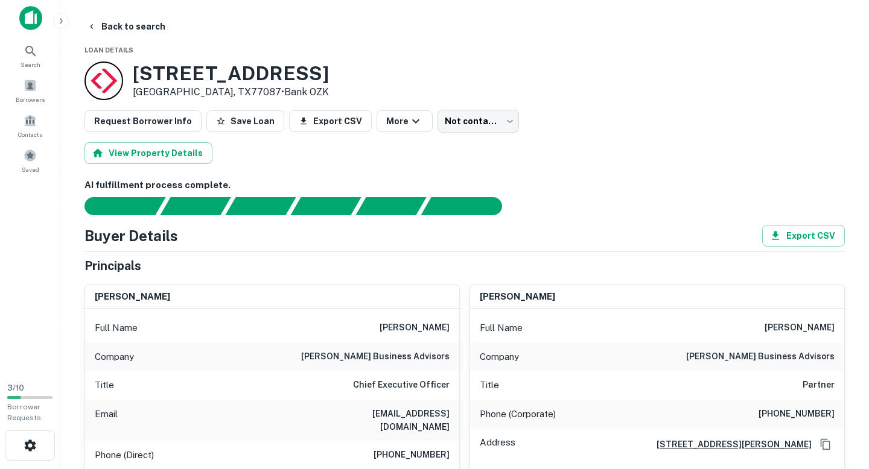
scroll to position [2, 0]
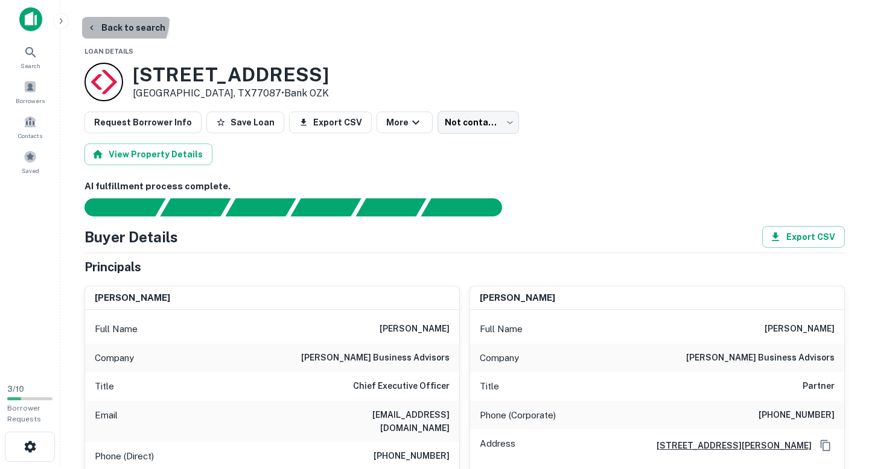
click at [112, 19] on button "Back to search" at bounding box center [126, 28] width 88 height 22
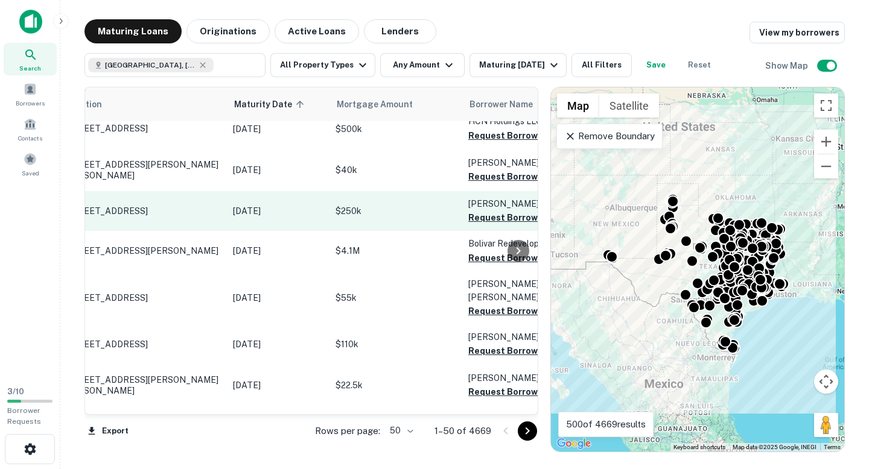
scroll to position [576, 2]
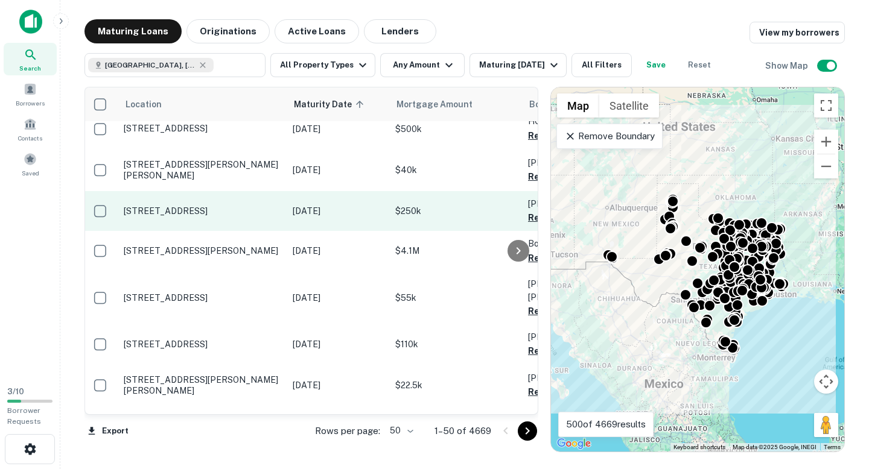
click at [250, 200] on td "527 Spring Dr Pasadena, TX77504" at bounding box center [202, 211] width 169 height 40
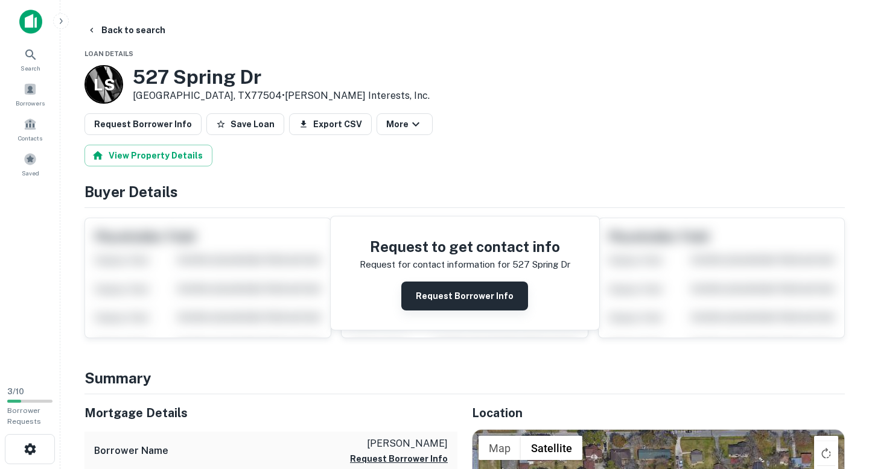
click at [448, 288] on button "Request Borrower Info" at bounding box center [464, 296] width 127 height 29
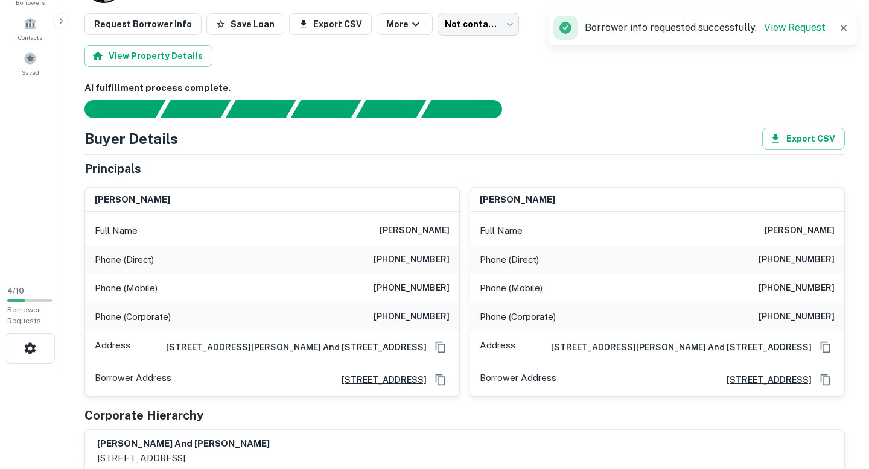
scroll to position [106, 0]
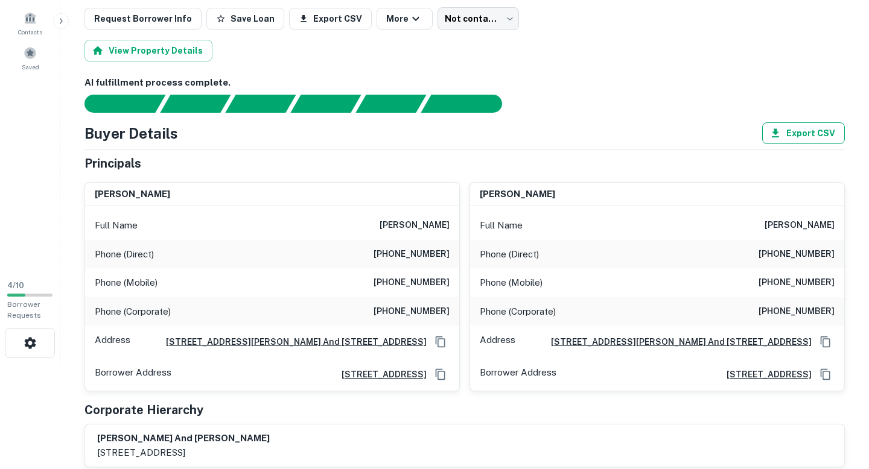
click at [803, 135] on button "Export CSV" at bounding box center [803, 133] width 83 height 22
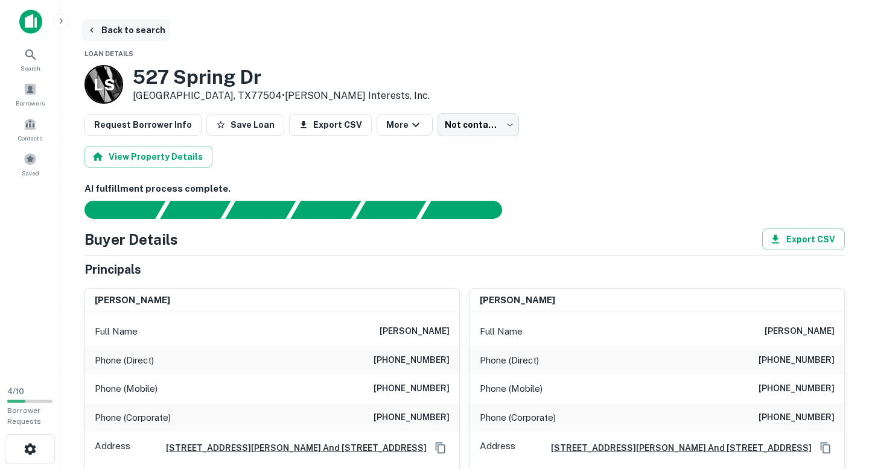
click at [142, 33] on button "Back to search" at bounding box center [126, 30] width 88 height 22
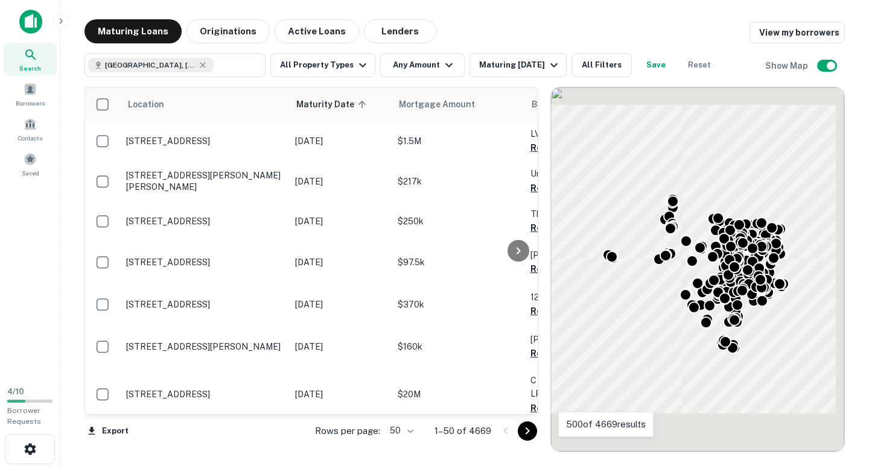
scroll to position [576, 0]
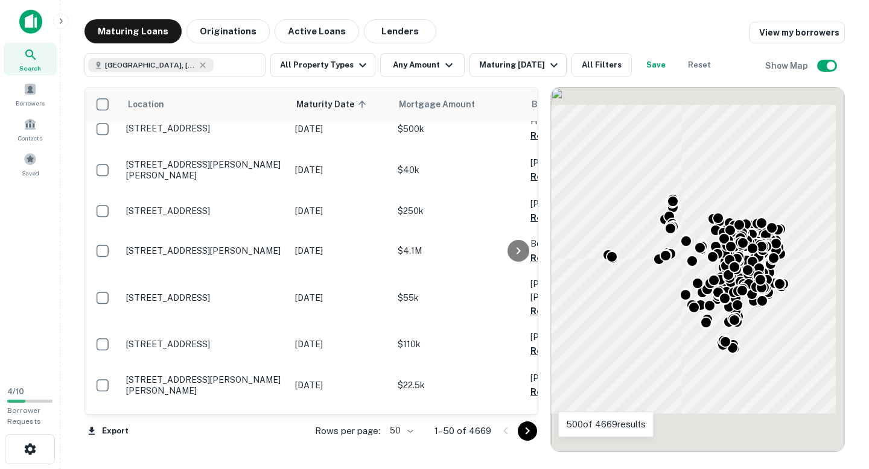
click at [480, 24] on div "Maturing Loans Originations Active Loans Lenders View my borrowers" at bounding box center [464, 31] width 760 height 24
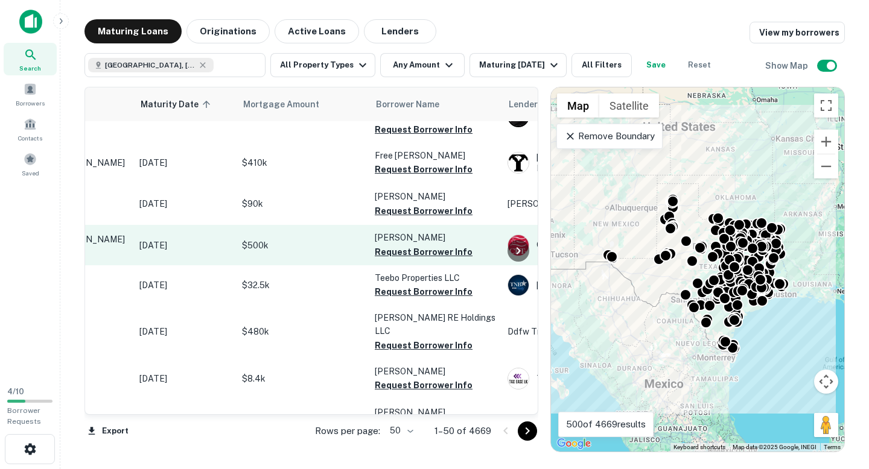
scroll to position [933, 0]
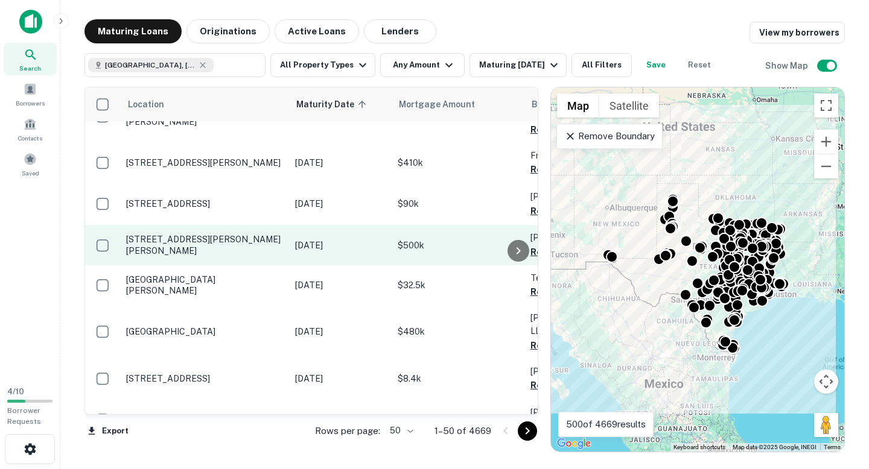
click at [203, 234] on p "131 Burl Dr Nacogdoches, TX75961" at bounding box center [204, 245] width 157 height 22
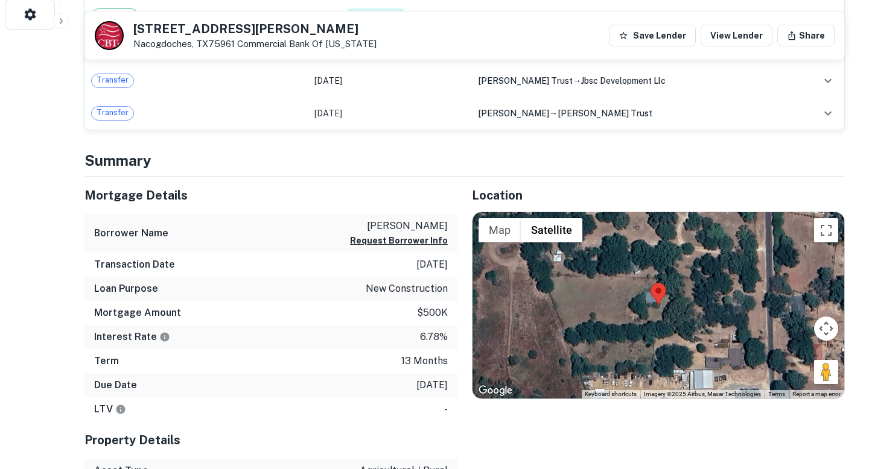
scroll to position [561, 0]
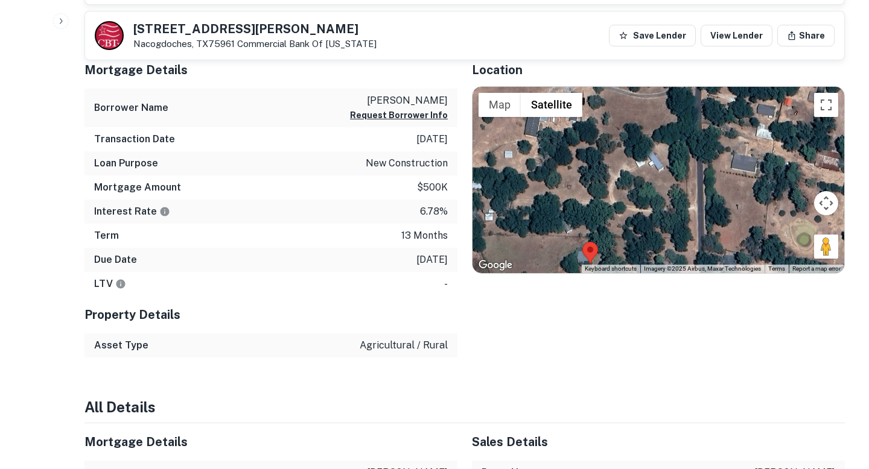
drag, startPoint x: 725, startPoint y: 200, endPoint x: 708, endPoint y: 126, distance: 76.1
click at [708, 126] on div at bounding box center [658, 180] width 372 height 186
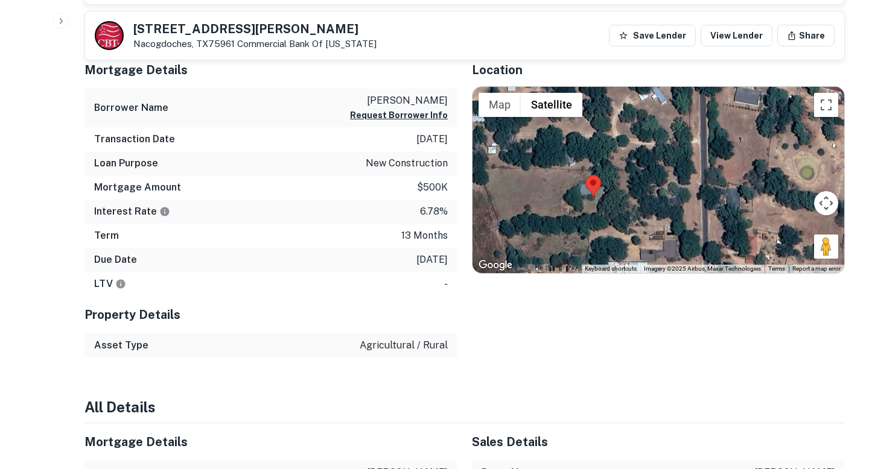
drag, startPoint x: 666, startPoint y: 187, endPoint x: 669, endPoint y: 118, distance: 69.5
click at [669, 118] on div at bounding box center [658, 180] width 372 height 186
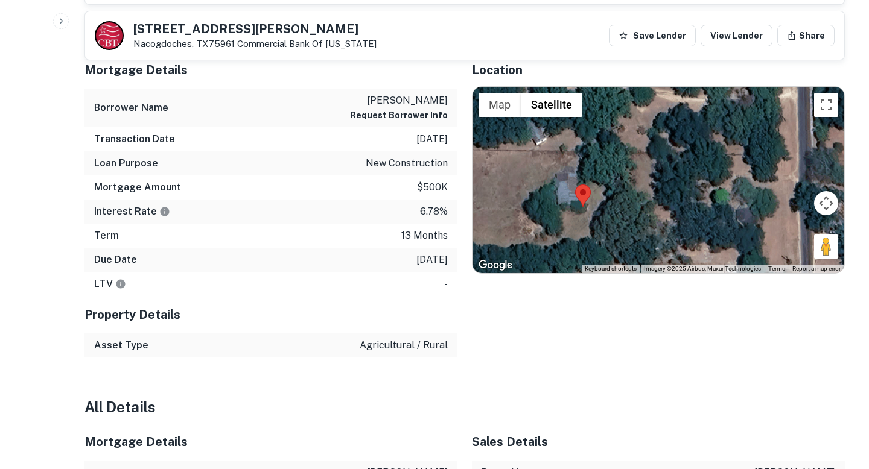
drag, startPoint x: 600, startPoint y: 198, endPoint x: 635, endPoint y: 127, distance: 79.6
click at [635, 127] on div at bounding box center [658, 180] width 372 height 186
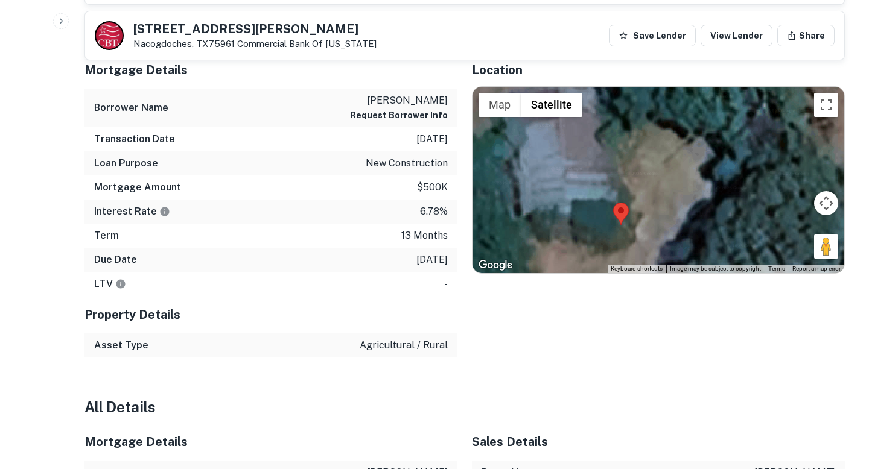
drag, startPoint x: 618, startPoint y: 152, endPoint x: 723, endPoint y: 171, distance: 107.2
click at [723, 171] on div at bounding box center [658, 180] width 372 height 186
drag, startPoint x: 605, startPoint y: 147, endPoint x: 716, endPoint y: 167, distance: 112.7
click at [716, 167] on div at bounding box center [658, 180] width 372 height 186
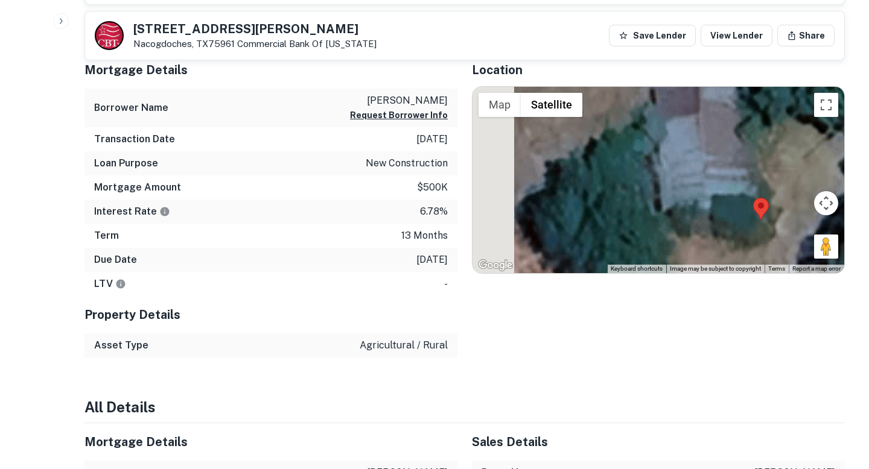
drag, startPoint x: 653, startPoint y: 165, endPoint x: 794, endPoint y: 167, distance: 141.2
click at [795, 167] on div at bounding box center [658, 180] width 372 height 186
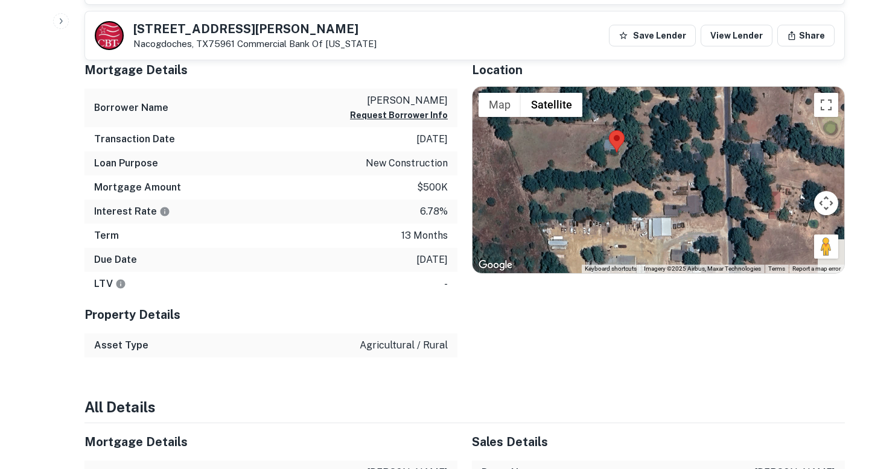
drag, startPoint x: 721, startPoint y: 162, endPoint x: 609, endPoint y: 145, distance: 113.0
click at [609, 145] on img at bounding box center [617, 141] width 16 height 22
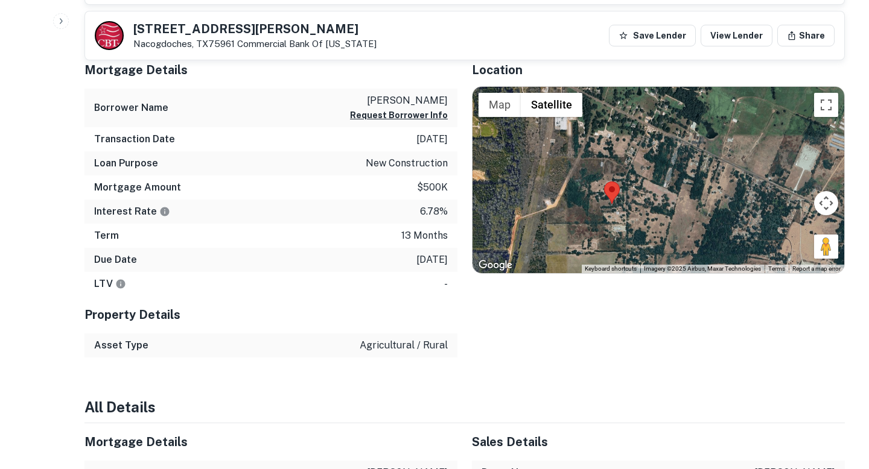
drag, startPoint x: 608, startPoint y: 145, endPoint x: 610, endPoint y: 206, distance: 61.0
click at [610, 206] on div at bounding box center [658, 180] width 372 height 186
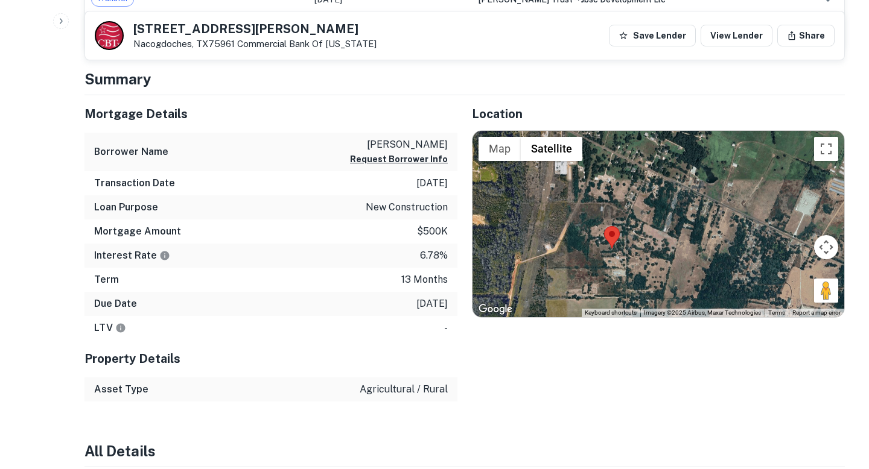
scroll to position [609, 0]
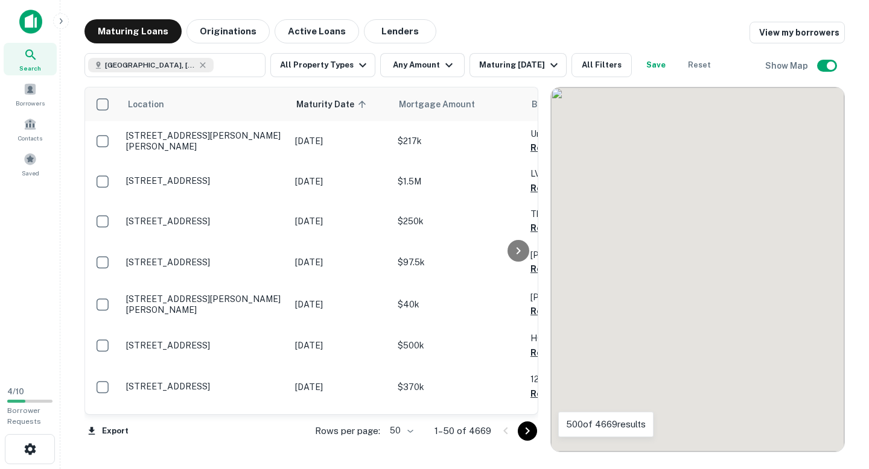
scroll to position [933, 0]
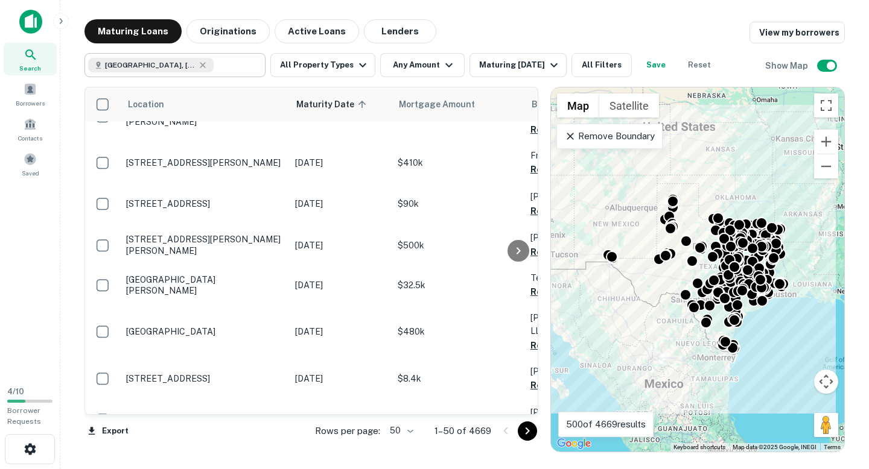
click at [214, 64] on input "text" at bounding box center [237, 65] width 46 height 17
type input "**********"
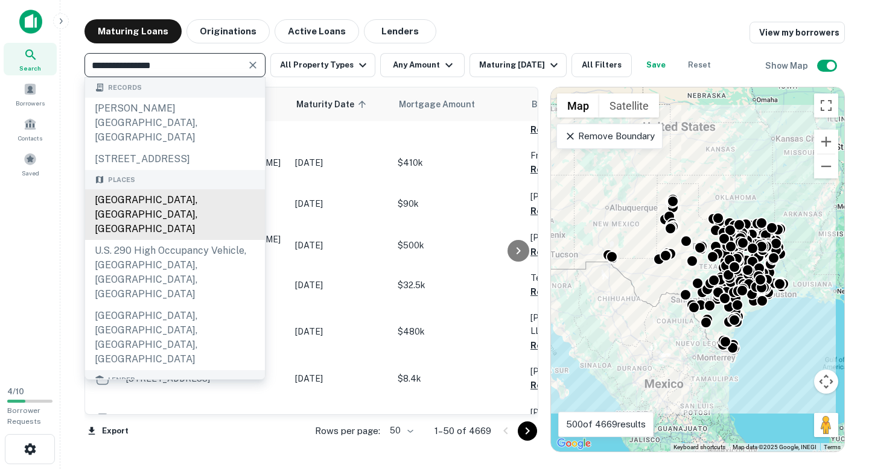
click at [176, 189] on div "[GEOGRAPHIC_DATA], [GEOGRAPHIC_DATA], [GEOGRAPHIC_DATA]" at bounding box center [175, 214] width 180 height 51
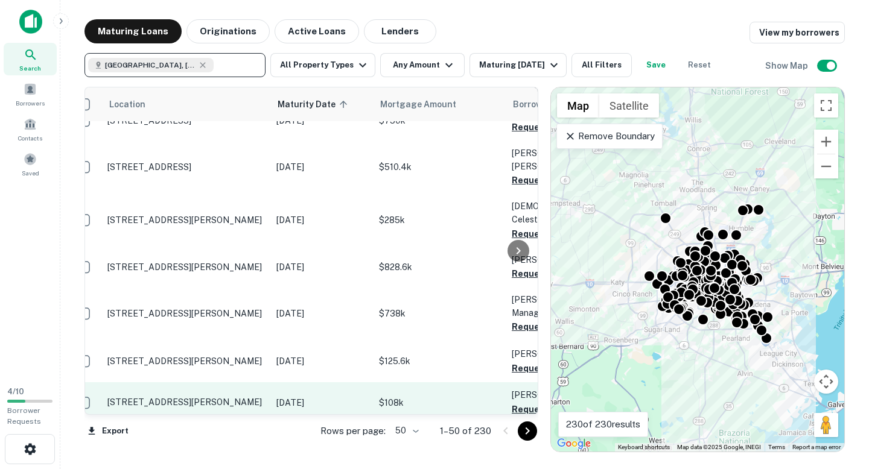
scroll to position [967, 0]
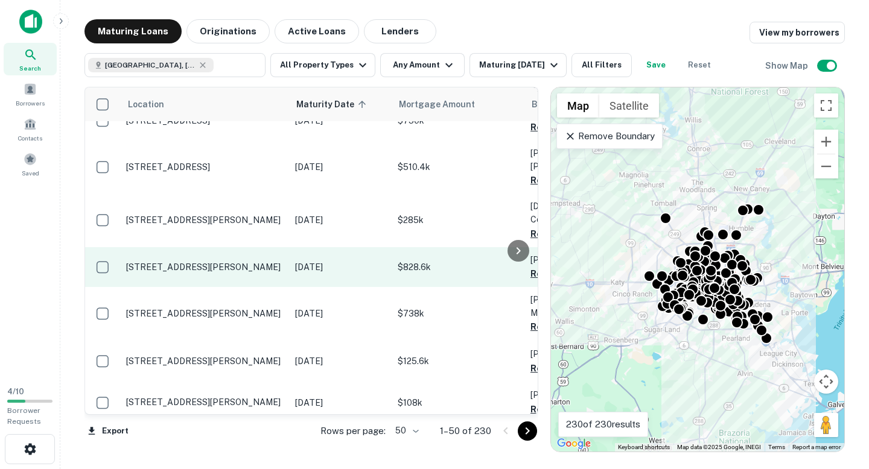
click at [255, 247] on td "[STREET_ADDRESS][PERSON_NAME]" at bounding box center [204, 267] width 169 height 40
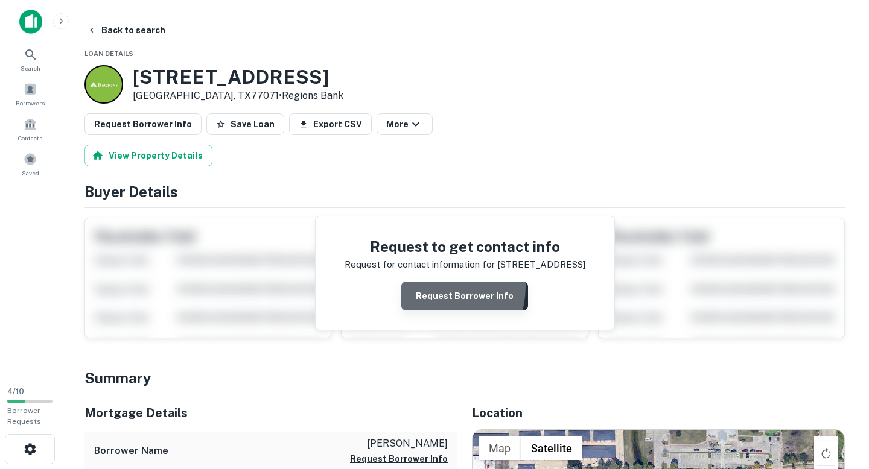
click at [433, 287] on button "Request Borrower Info" at bounding box center [464, 296] width 127 height 29
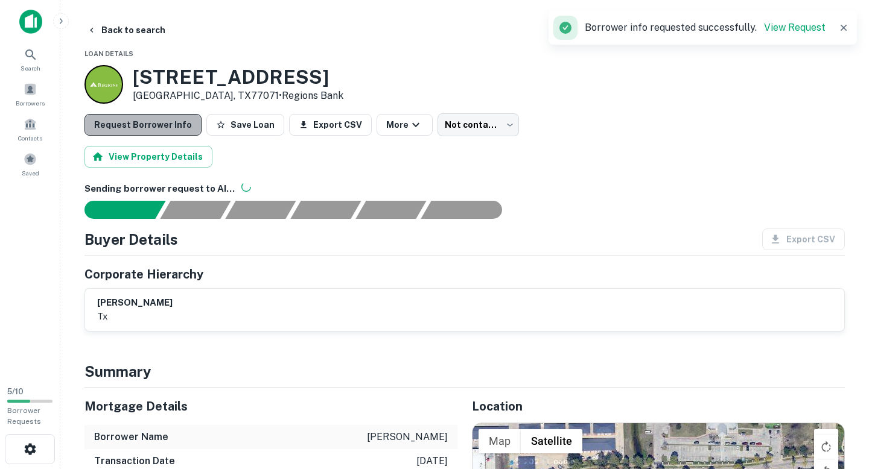
click at [150, 129] on button "Request Borrower Info" at bounding box center [142, 125] width 117 height 22
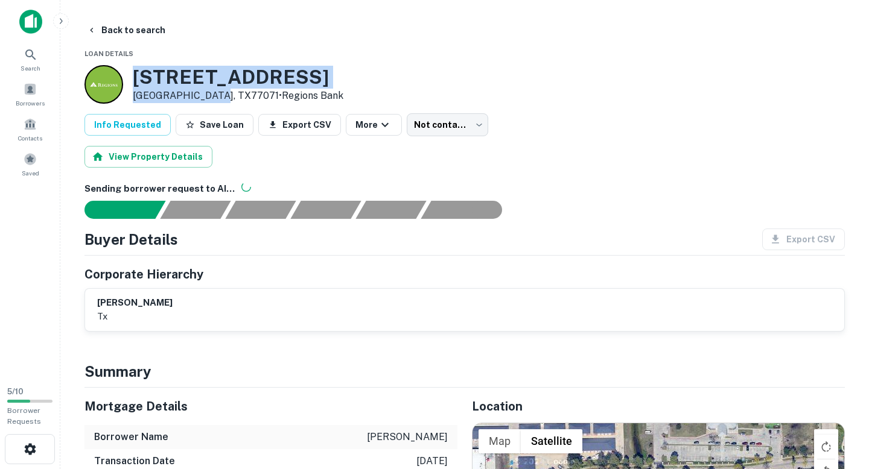
drag, startPoint x: 135, startPoint y: 77, endPoint x: 215, endPoint y: 92, distance: 82.1
click at [215, 92] on div "8303 Creekbend Dr Houston, TX77071 • Regions Bank" at bounding box center [238, 84] width 211 height 37
copy div "[STREET_ADDRESS][PERSON_NAME]"
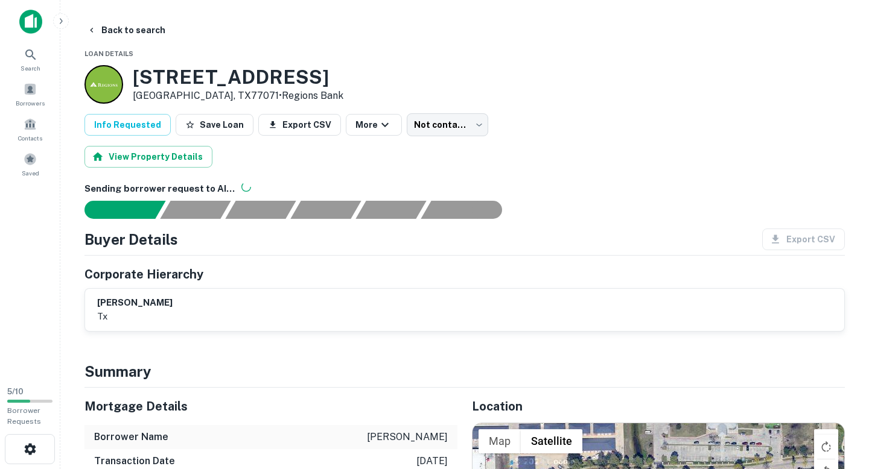
click at [118, 30] on button "Back to search" at bounding box center [126, 30] width 88 height 22
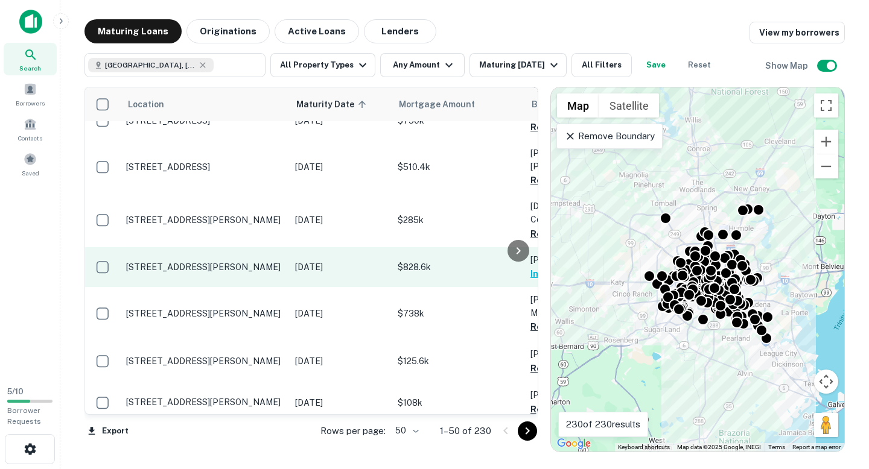
click at [205, 247] on td "[STREET_ADDRESS][PERSON_NAME]" at bounding box center [204, 267] width 169 height 40
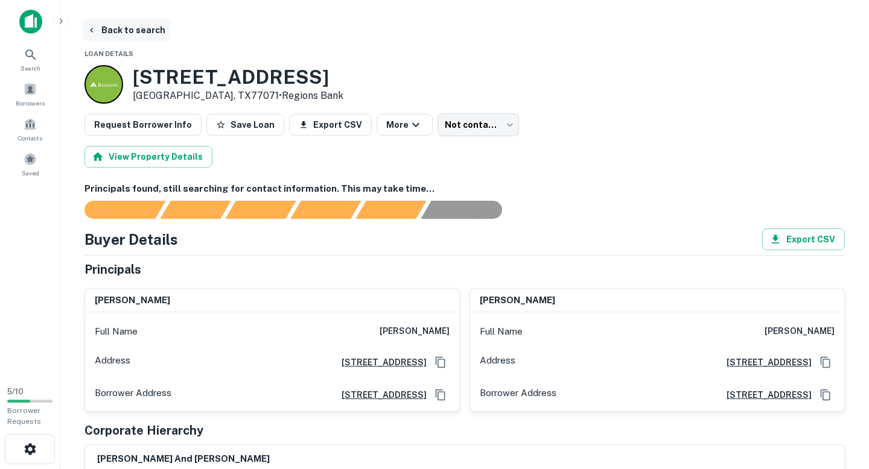
click at [121, 28] on button "Back to search" at bounding box center [126, 30] width 88 height 22
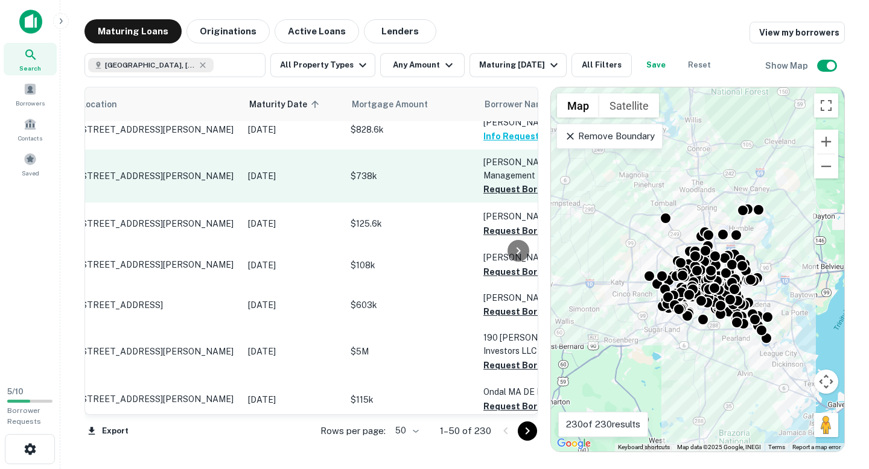
scroll to position [1104, 0]
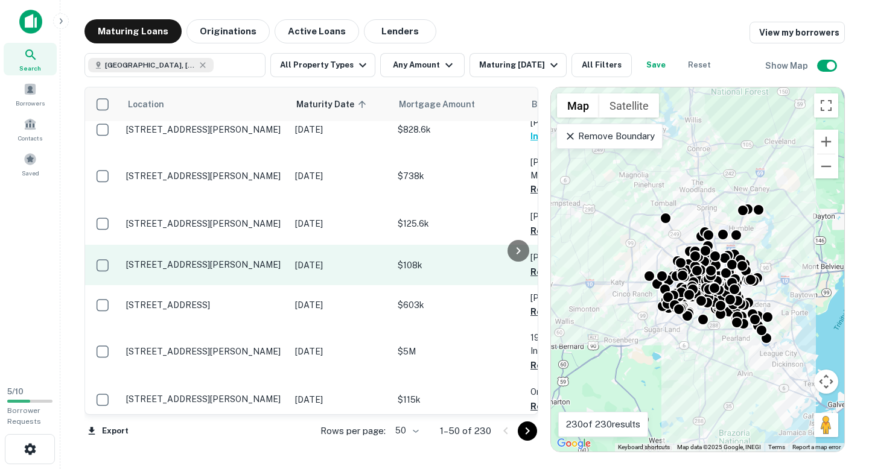
click at [158, 259] on p "[STREET_ADDRESS][PERSON_NAME]" at bounding box center [204, 264] width 157 height 11
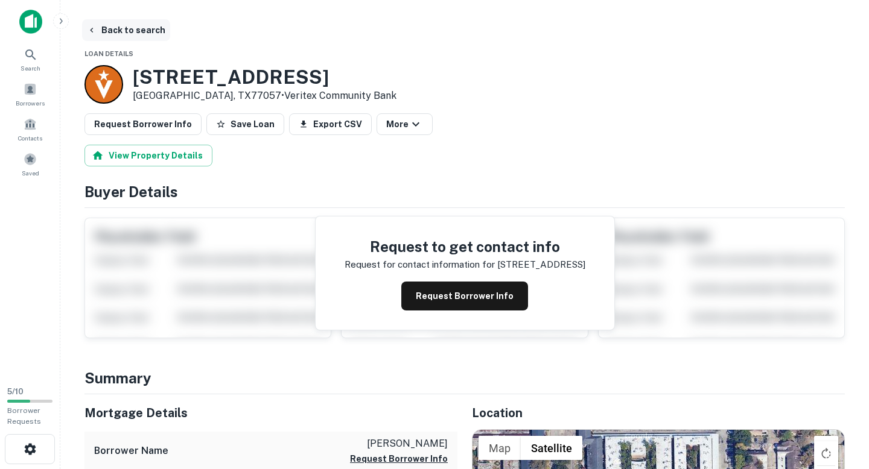
click at [139, 40] on button "Back to search" at bounding box center [126, 30] width 88 height 22
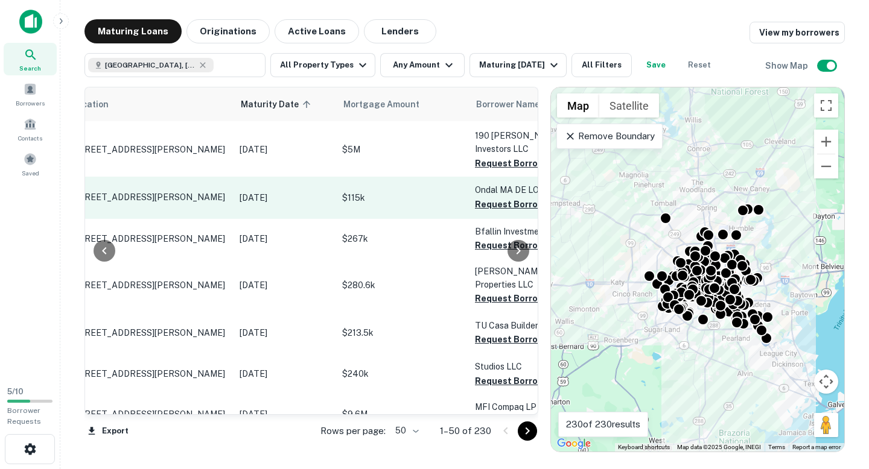
scroll to position [1306, 27]
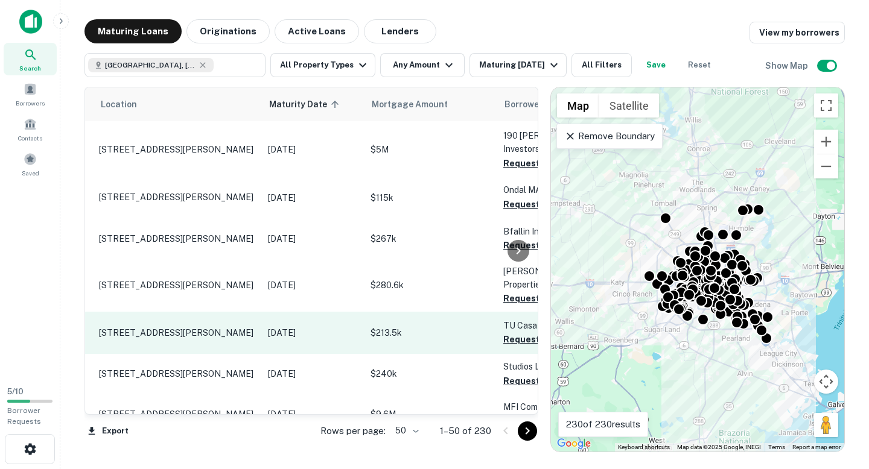
click at [181, 328] on p "[STREET_ADDRESS][PERSON_NAME]" at bounding box center [177, 333] width 157 height 11
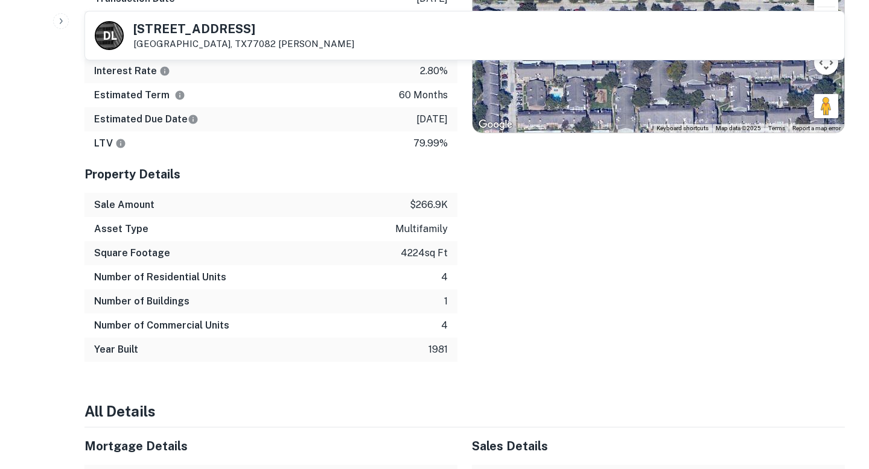
scroll to position [684, 0]
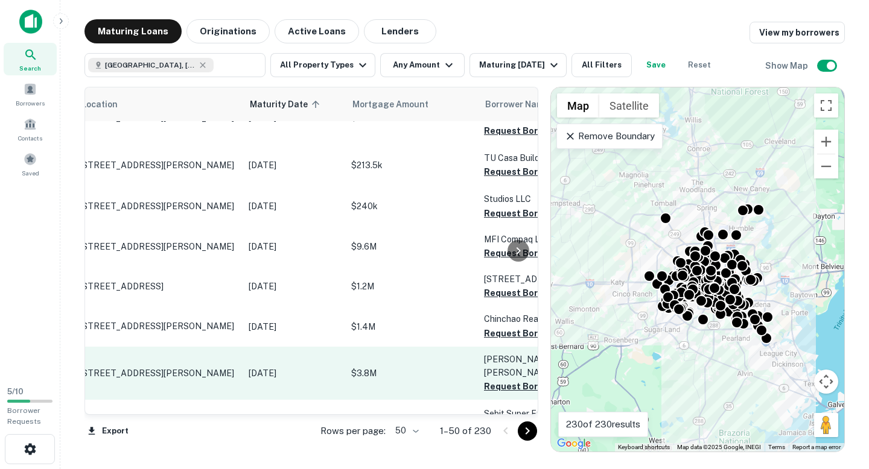
scroll to position [1474, 0]
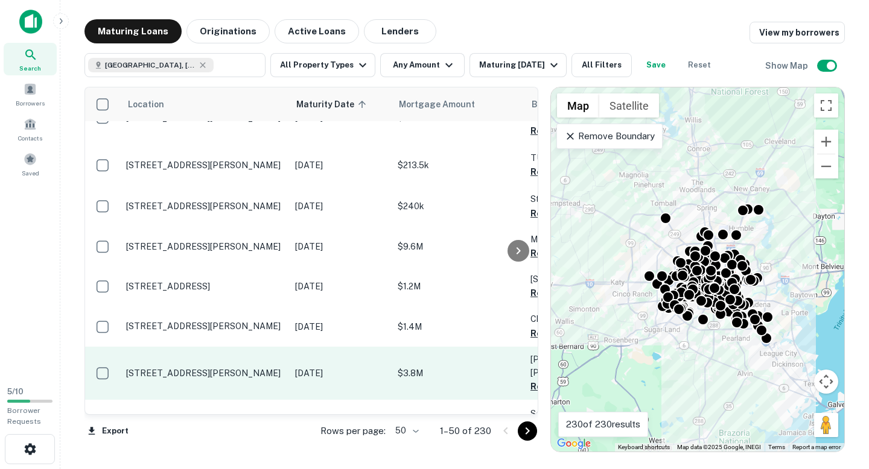
click at [229, 368] on p "[STREET_ADDRESS][PERSON_NAME]" at bounding box center [204, 373] width 157 height 11
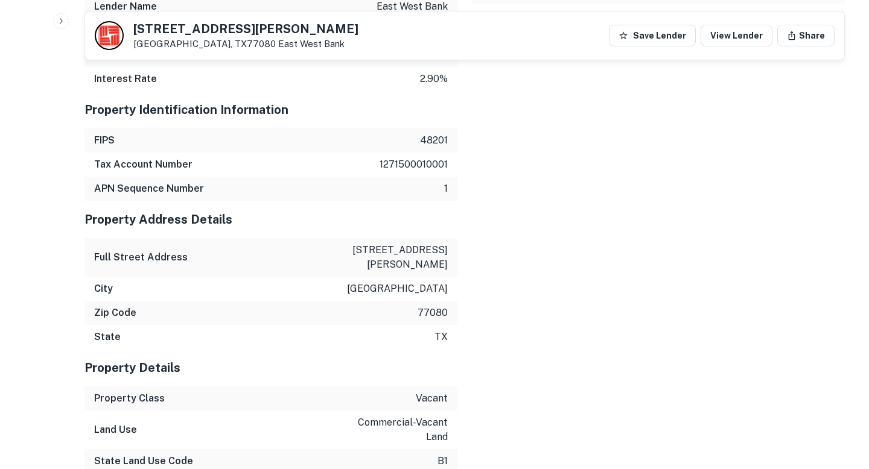
scroll to position [1237, 0]
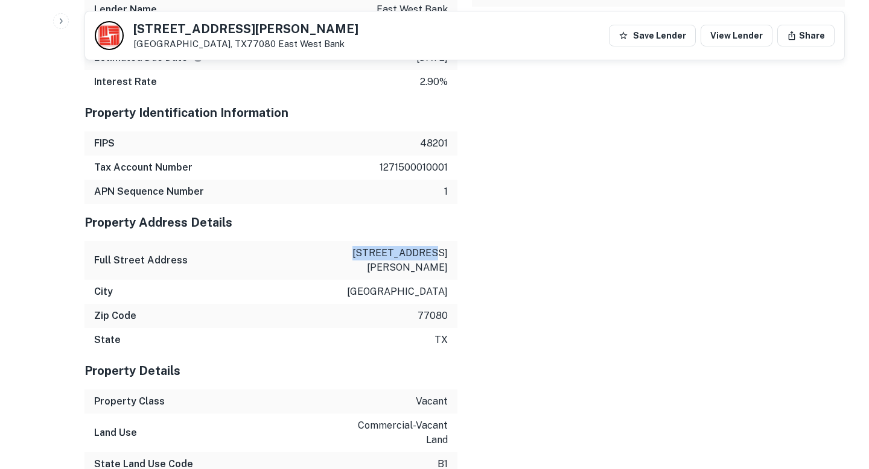
drag, startPoint x: 349, startPoint y: 251, endPoint x: 422, endPoint y: 256, distance: 73.2
click at [422, 256] on div "Full Street Address [STREET_ADDRESS][PERSON_NAME]" at bounding box center [270, 260] width 373 height 39
copy p "2028 [PERSON_NAME] s"
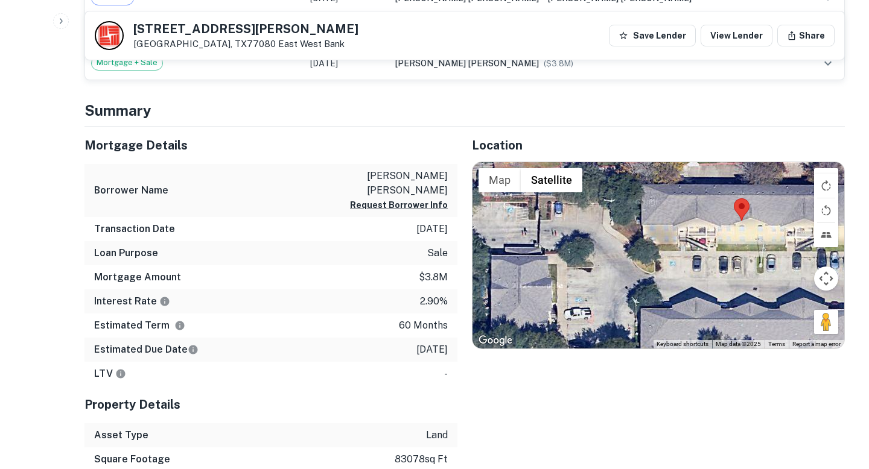
scroll to position [489, 0]
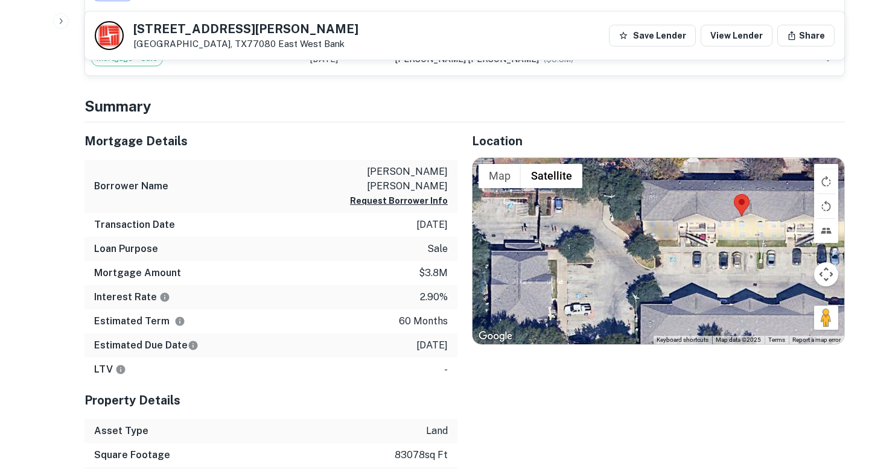
click at [621, 233] on div at bounding box center [658, 251] width 372 height 186
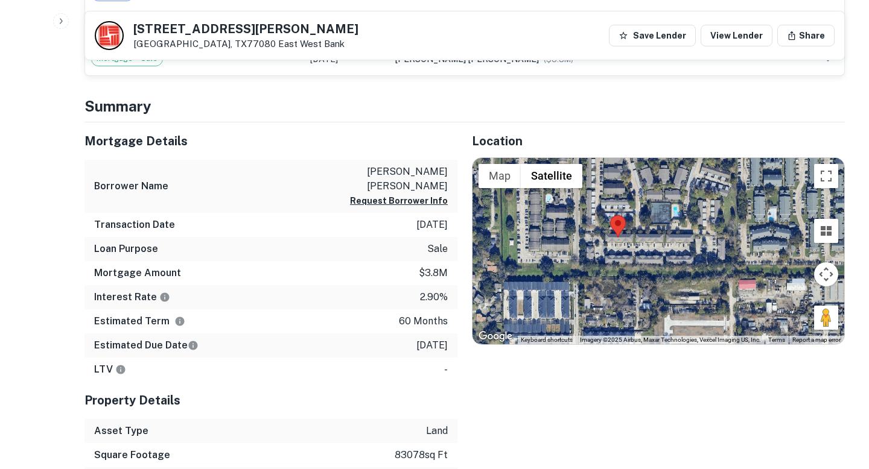
drag, startPoint x: 682, startPoint y: 250, endPoint x: 663, endPoint y: 266, distance: 24.9
click at [663, 267] on div at bounding box center [658, 251] width 372 height 186
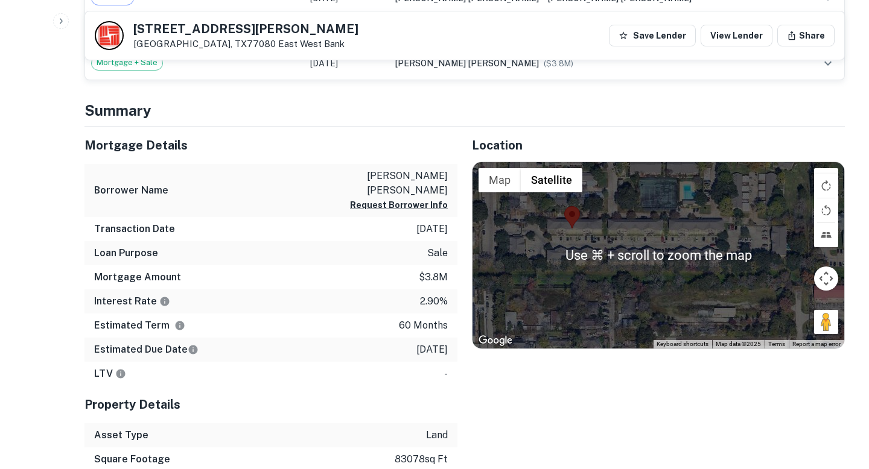
scroll to position [483, 0]
